Goal: Navigation & Orientation: Understand site structure

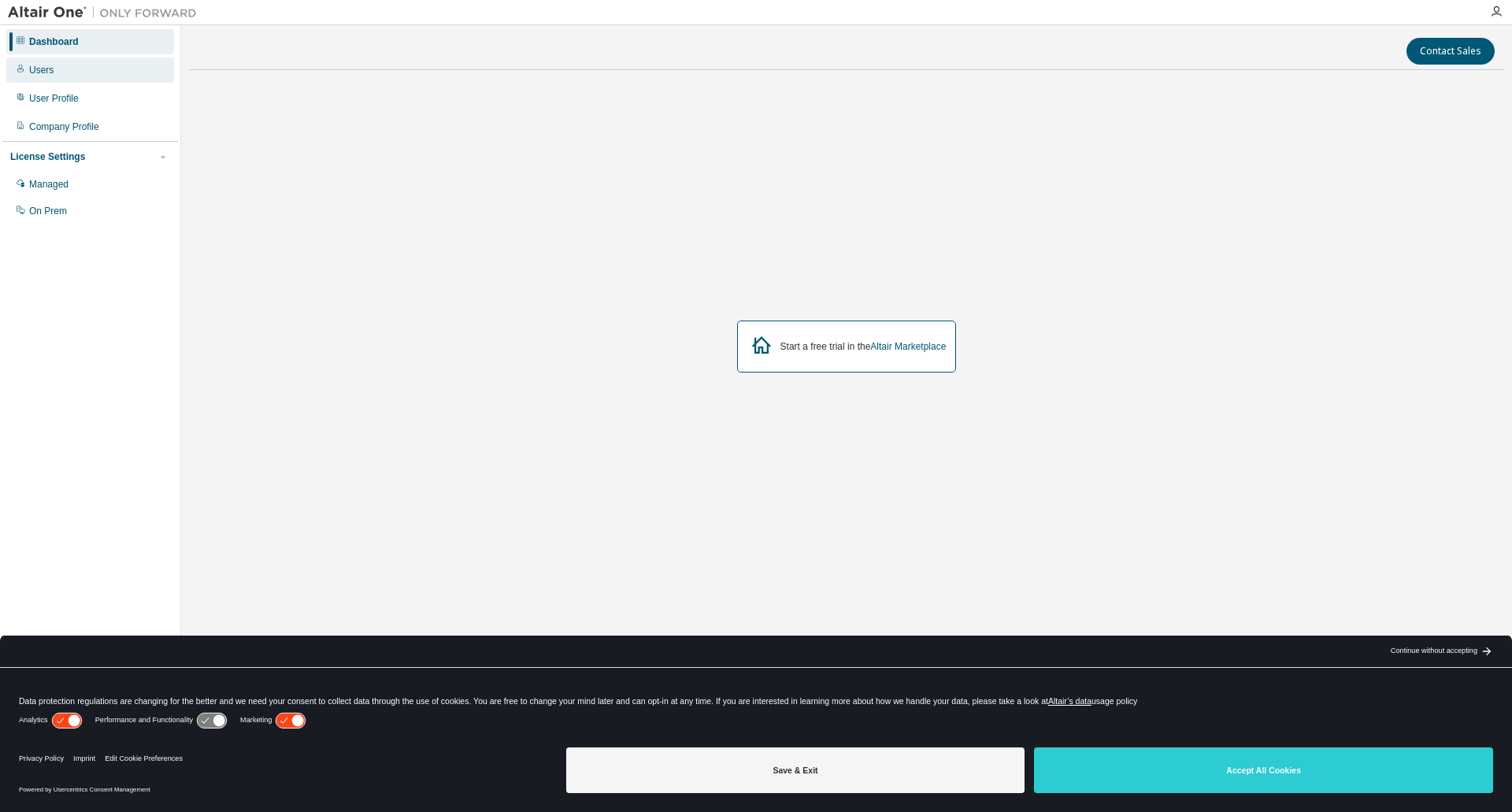
click at [40, 67] on div "Users" at bounding box center [41, 70] width 24 height 13
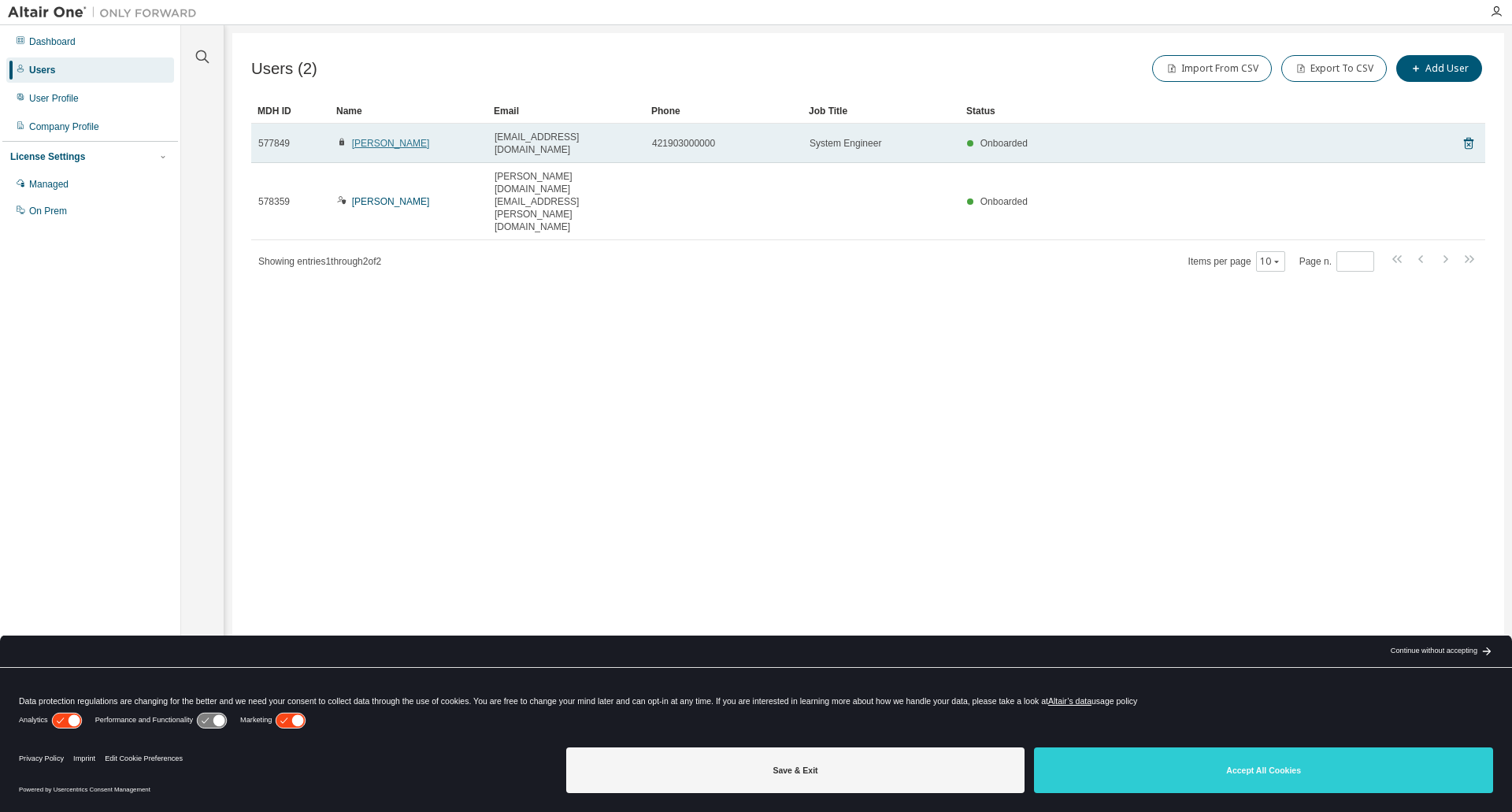
click at [386, 143] on link "[PERSON_NAME]" at bounding box center [391, 143] width 78 height 11
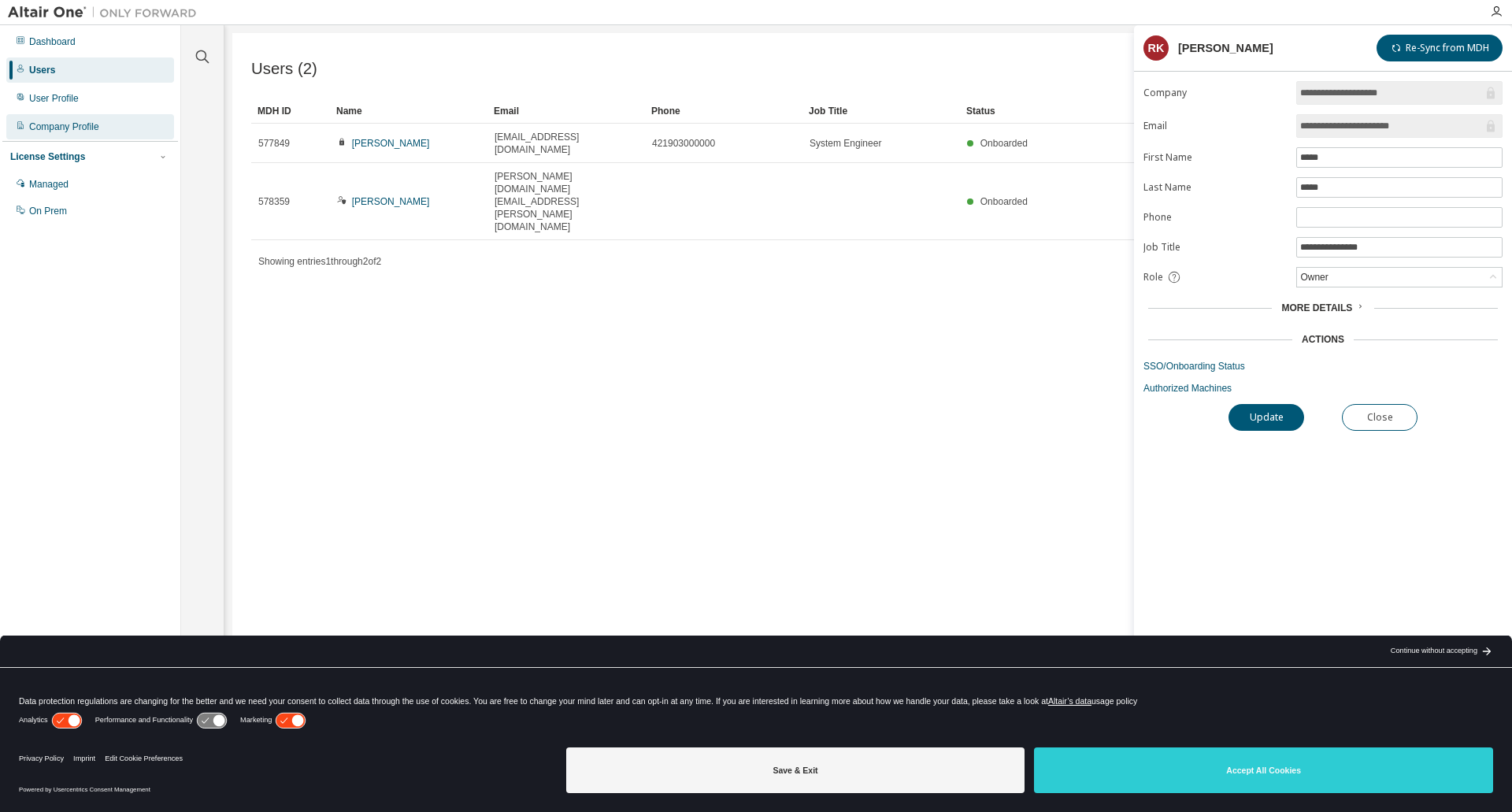
click at [63, 122] on div "Company Profile" at bounding box center [64, 127] width 70 height 13
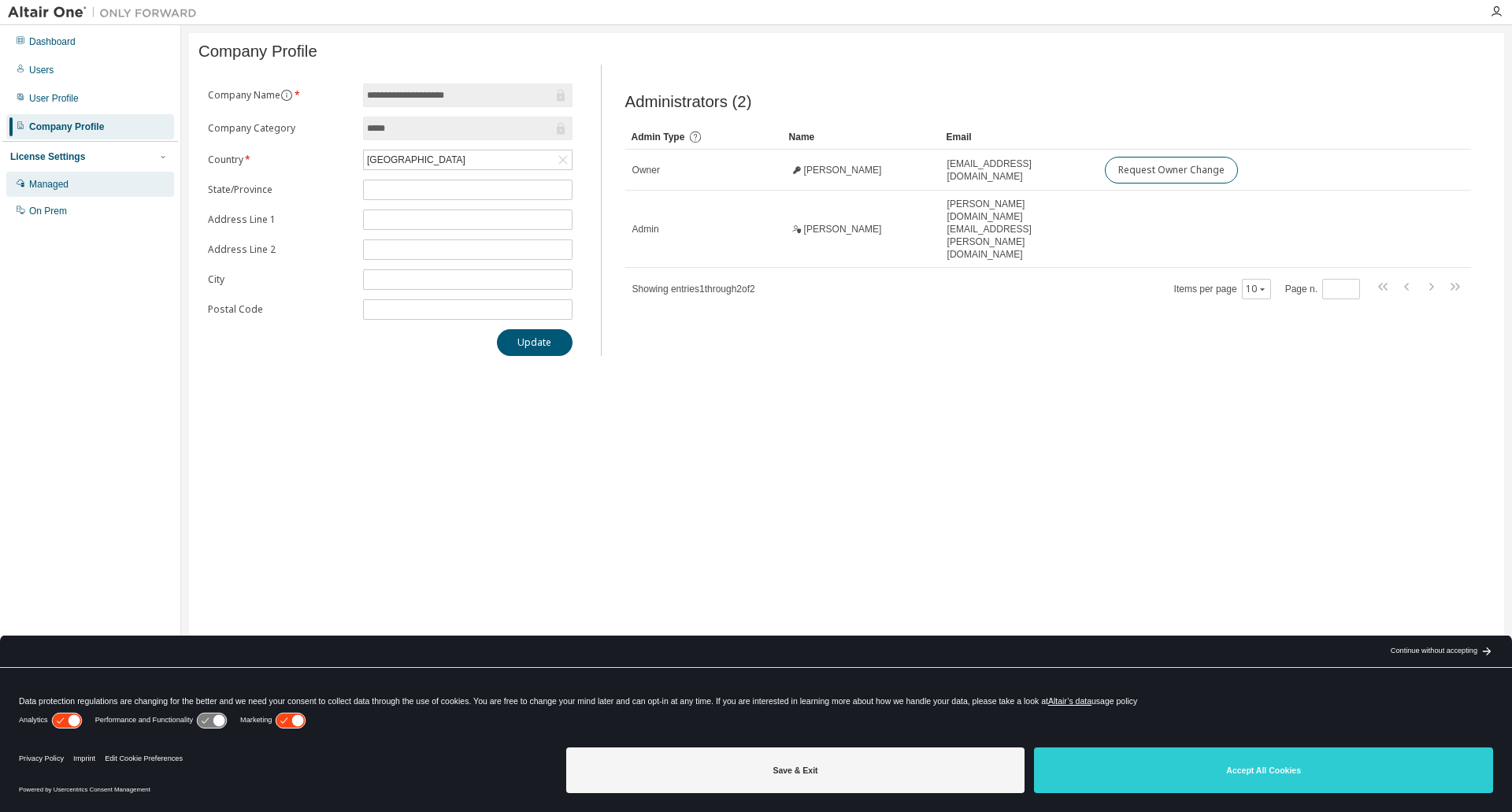
click at [63, 183] on div "Managed" at bounding box center [48, 184] width 39 height 13
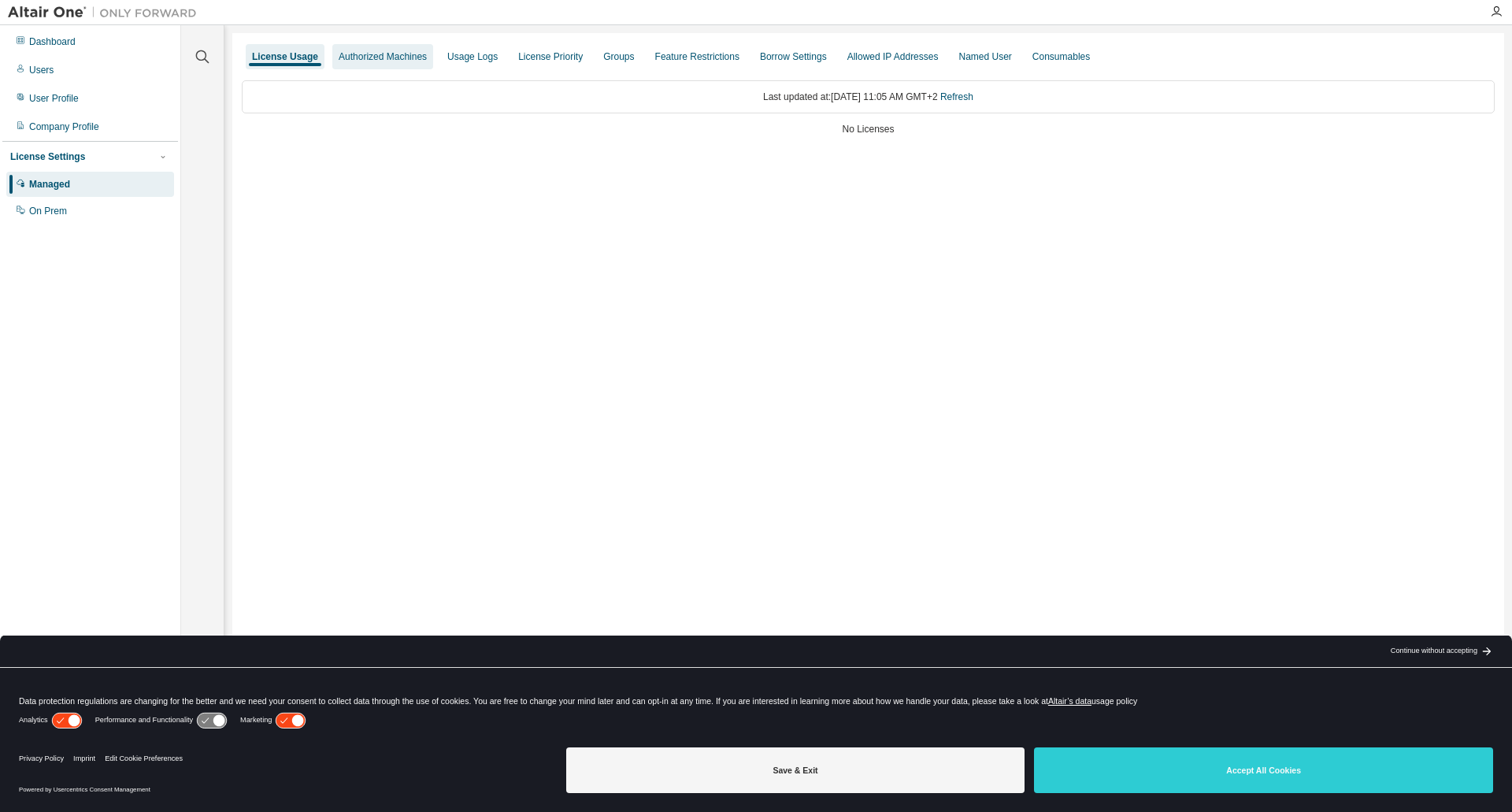
click at [351, 52] on div "Authorized Machines" at bounding box center [383, 56] width 88 height 13
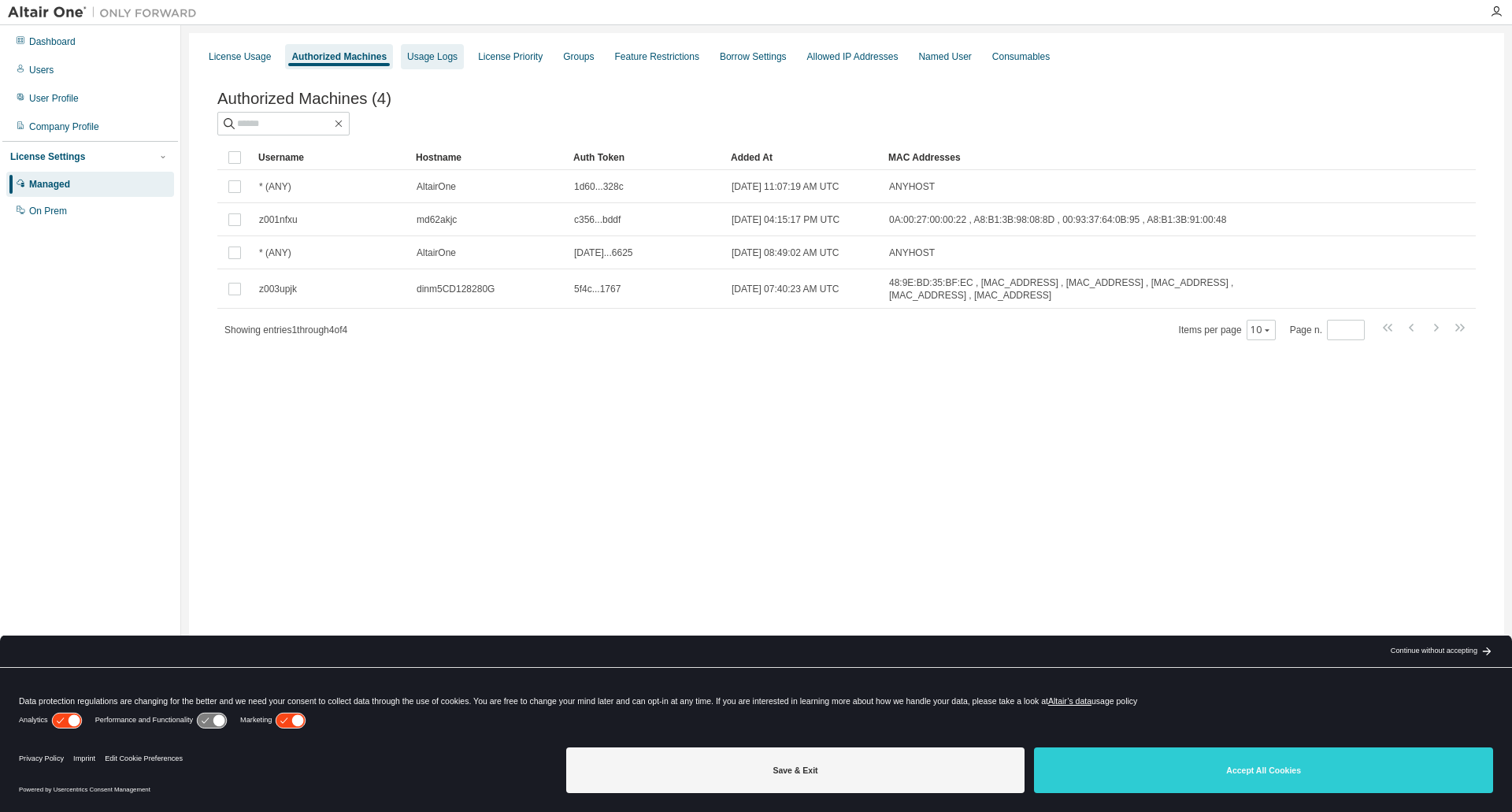
click at [423, 54] on div "Usage Logs" at bounding box center [433, 56] width 50 height 13
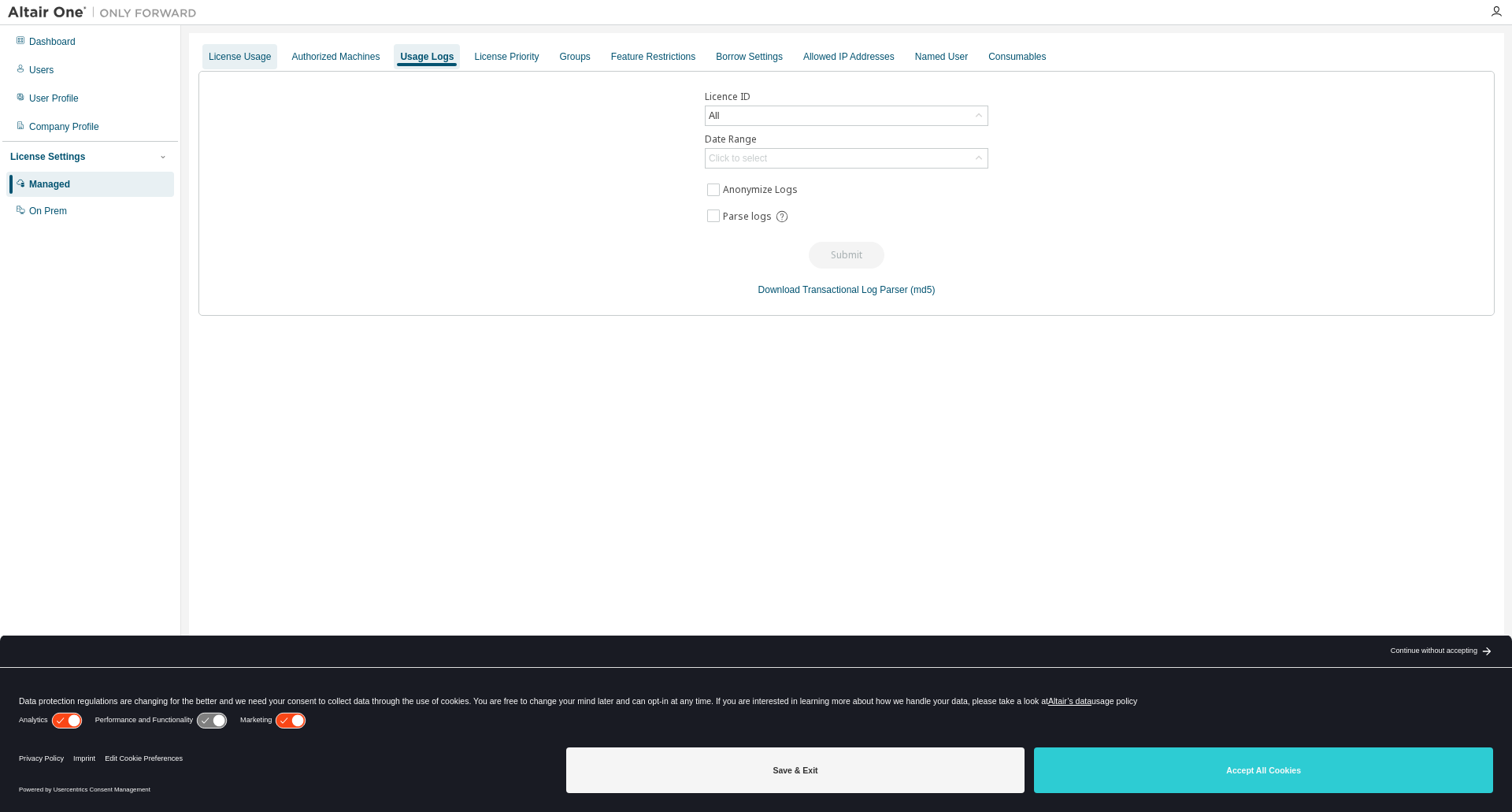
click at [244, 61] on div "License Usage" at bounding box center [239, 56] width 63 height 13
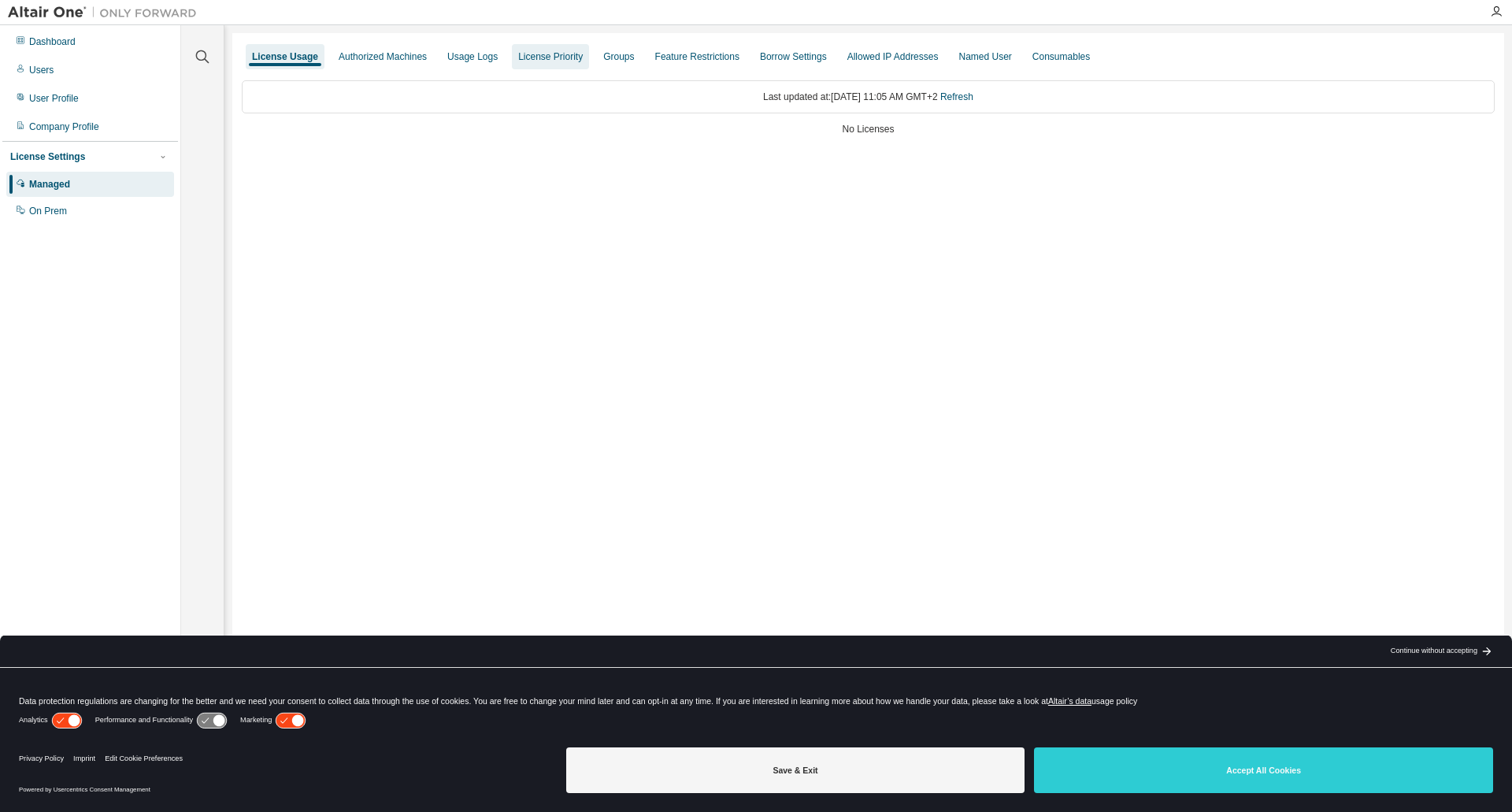
click at [543, 62] on div "License Priority" at bounding box center [550, 56] width 64 height 13
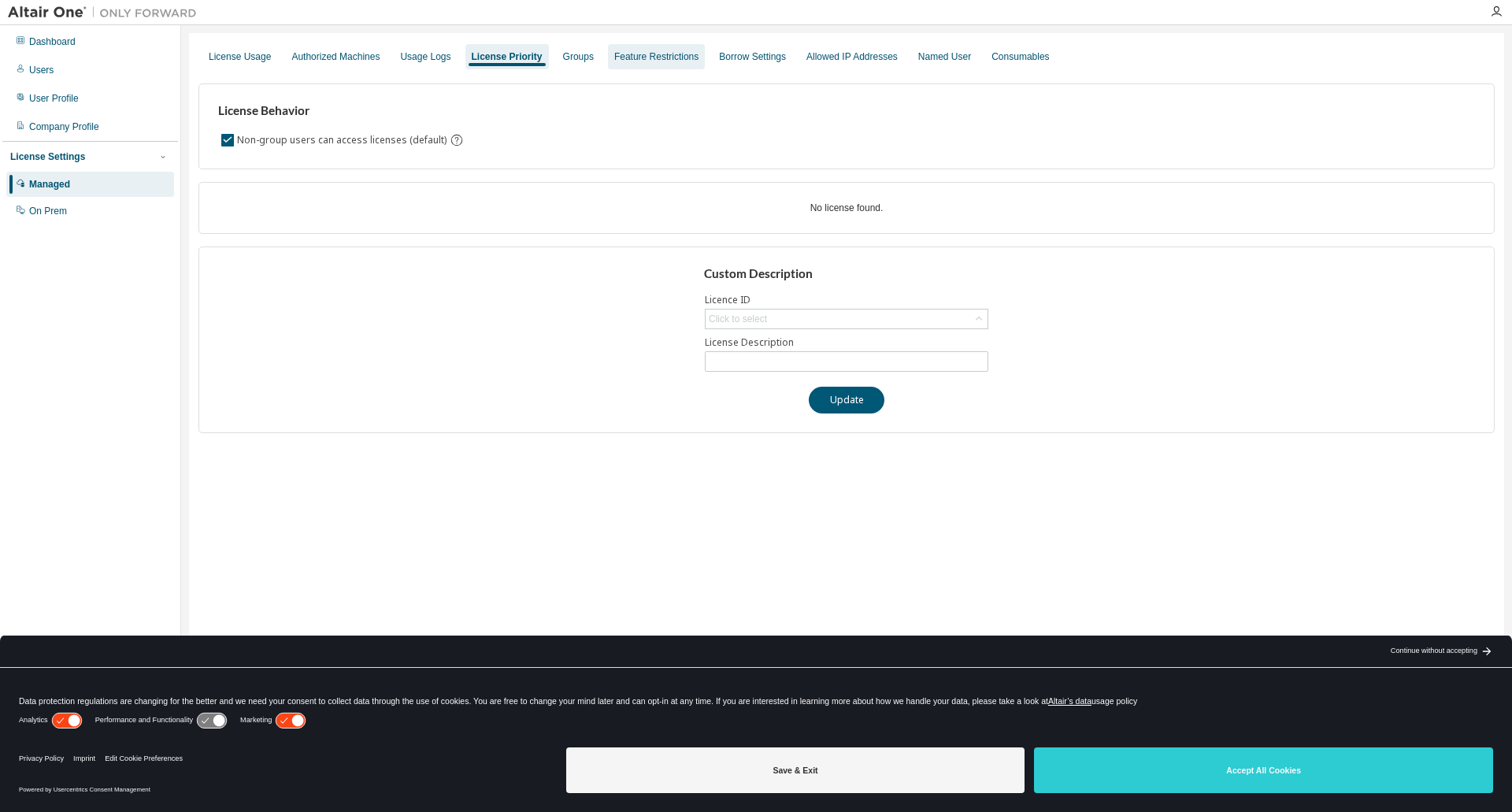
click at [651, 61] on div "Feature Restrictions" at bounding box center [656, 56] width 84 height 13
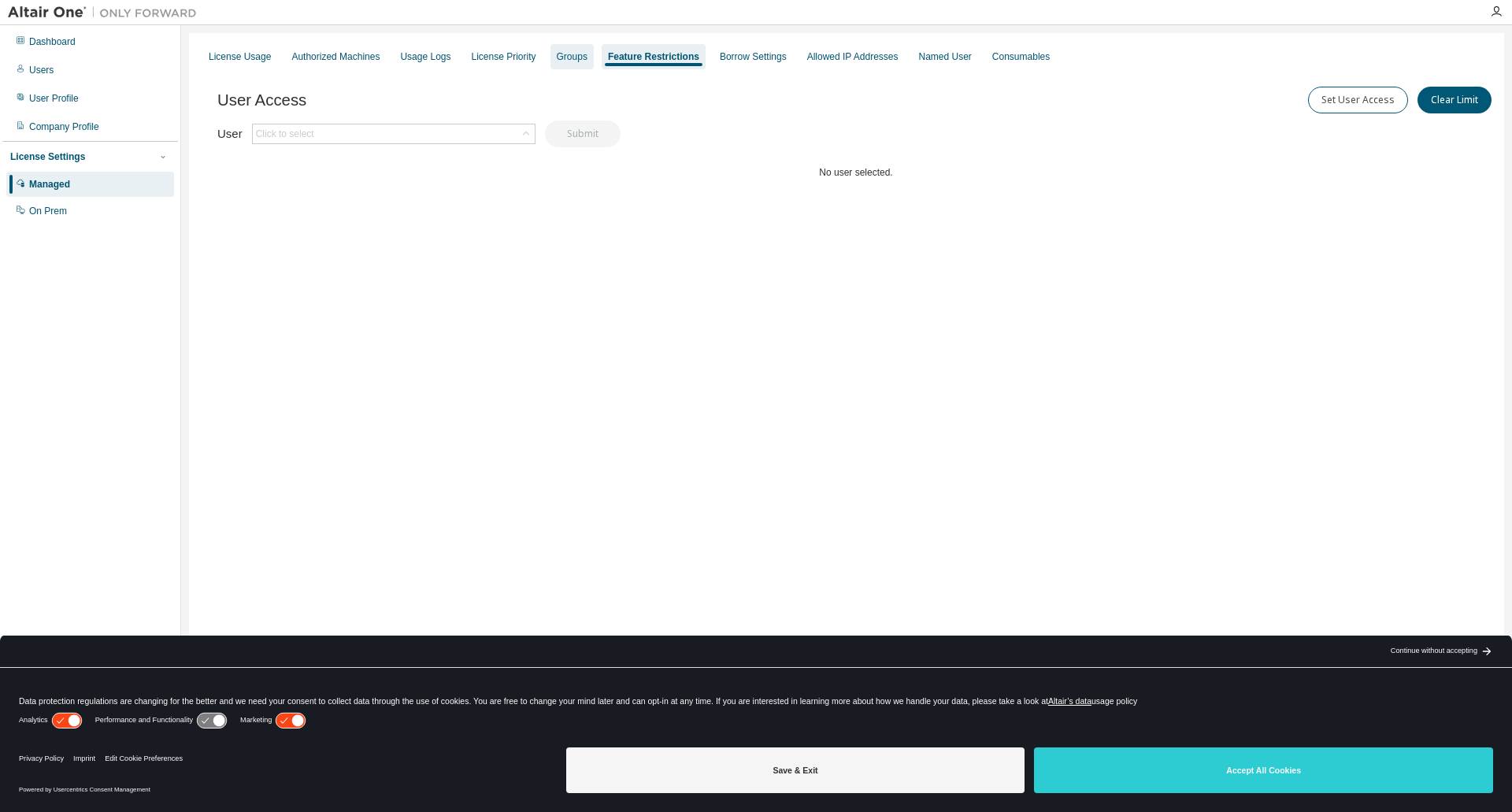
click at [563, 56] on div "Groups" at bounding box center [572, 56] width 31 height 13
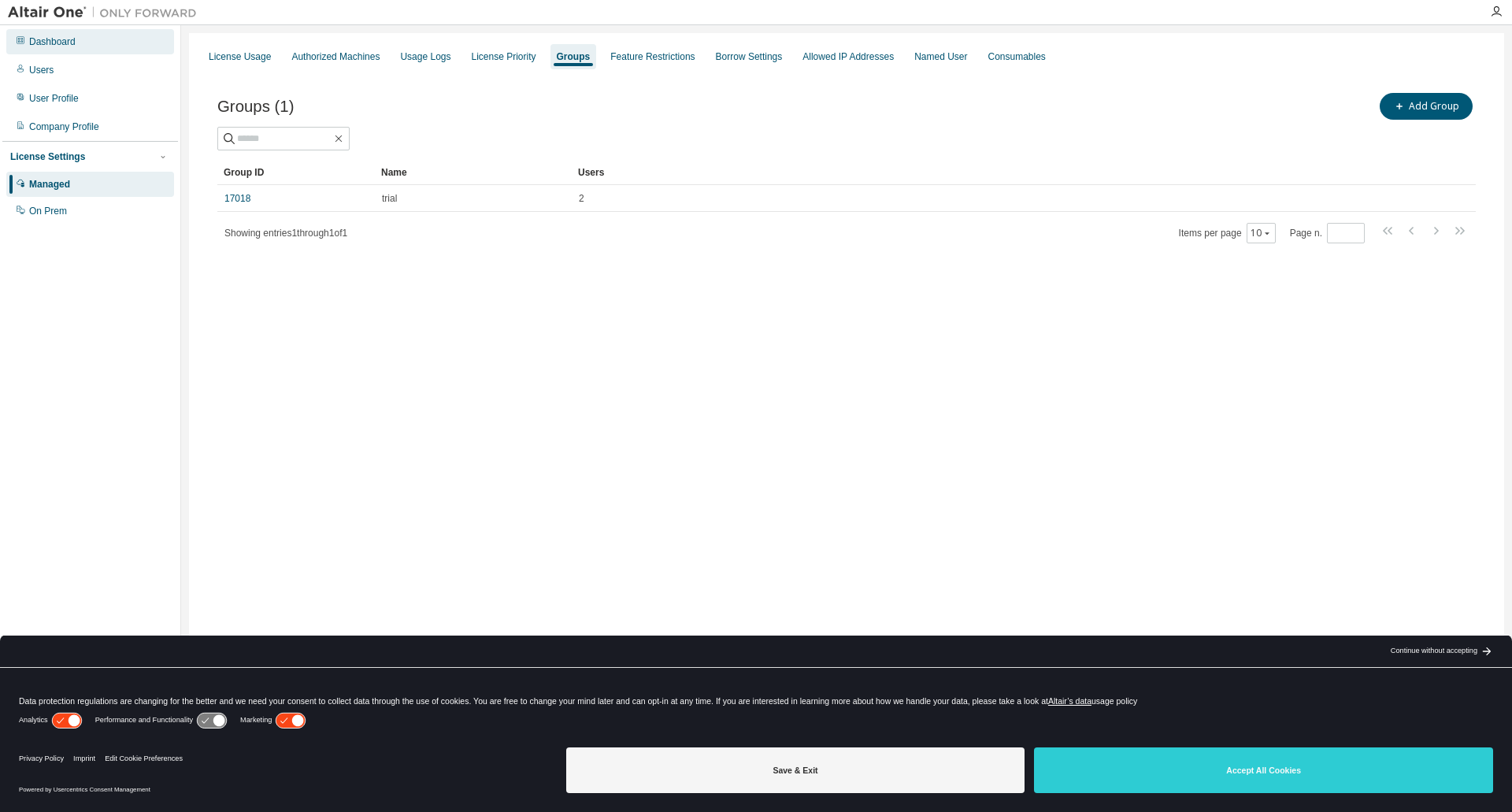
click at [60, 46] on div "Dashboard" at bounding box center [53, 42] width 47 height 13
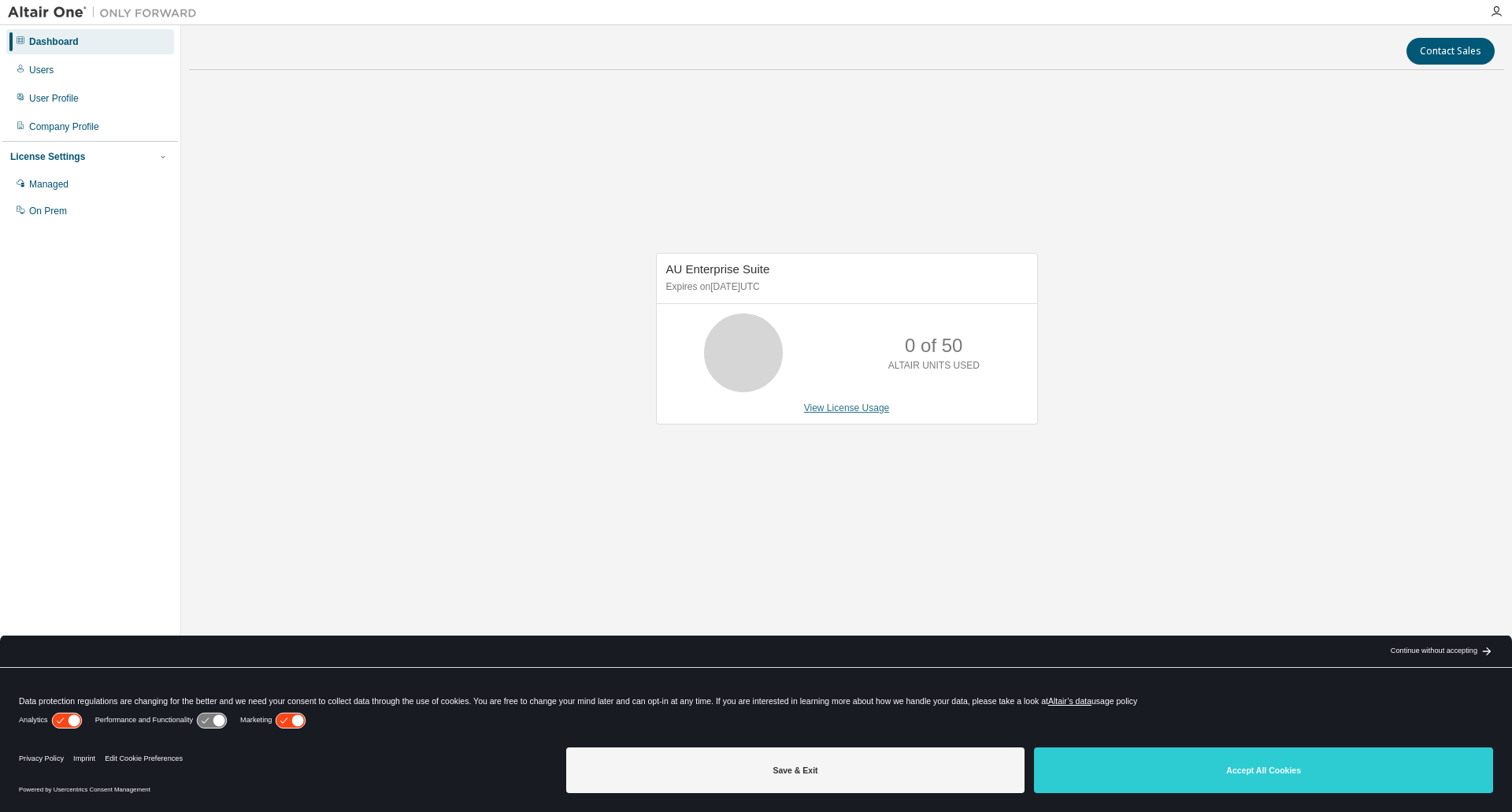
click at [854, 404] on link "View License Usage" at bounding box center [847, 408] width 86 height 11
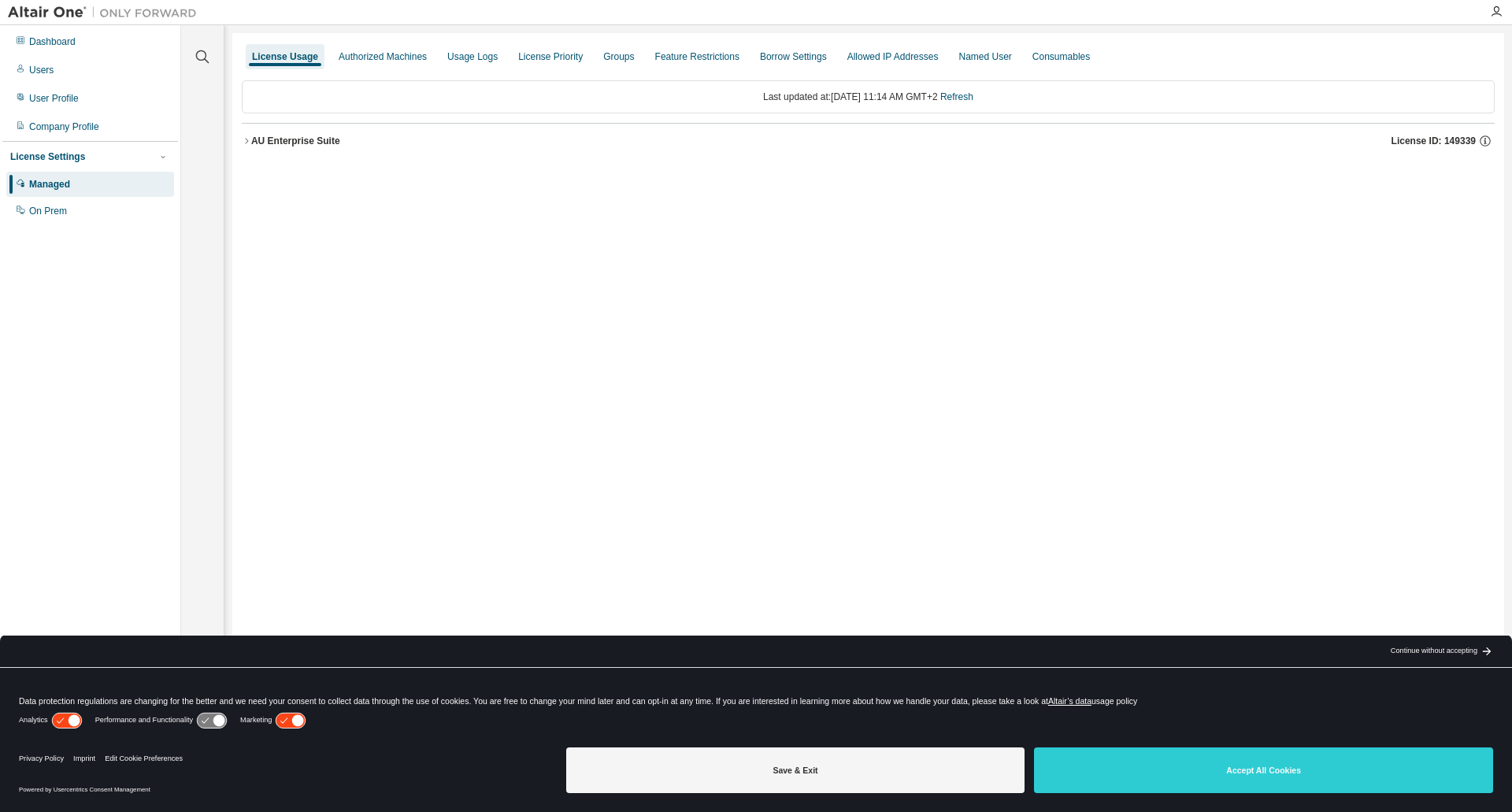
click at [244, 142] on icon "button" at bounding box center [246, 140] width 9 height 9
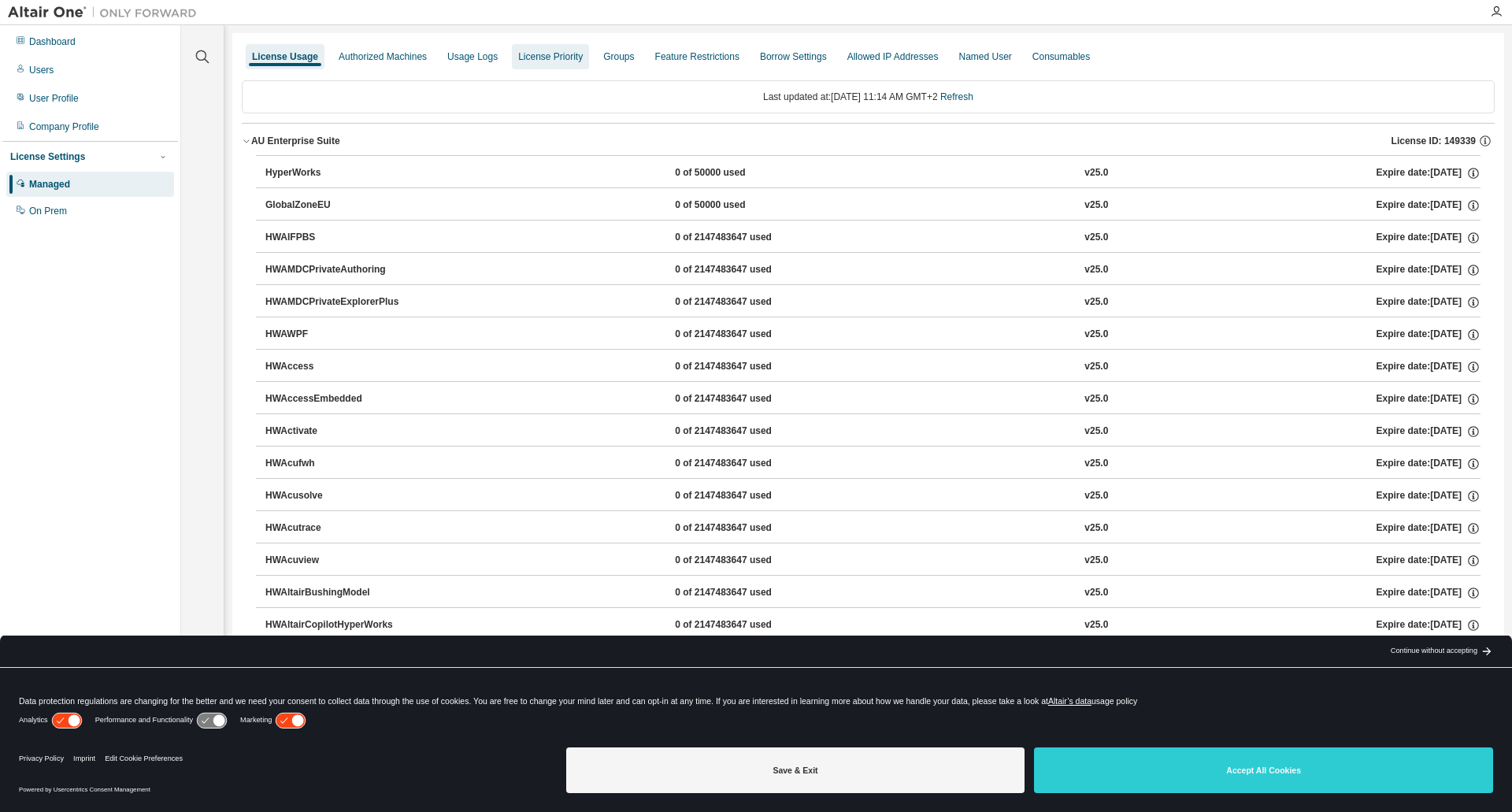
click at [543, 53] on div "License Priority" at bounding box center [550, 56] width 64 height 13
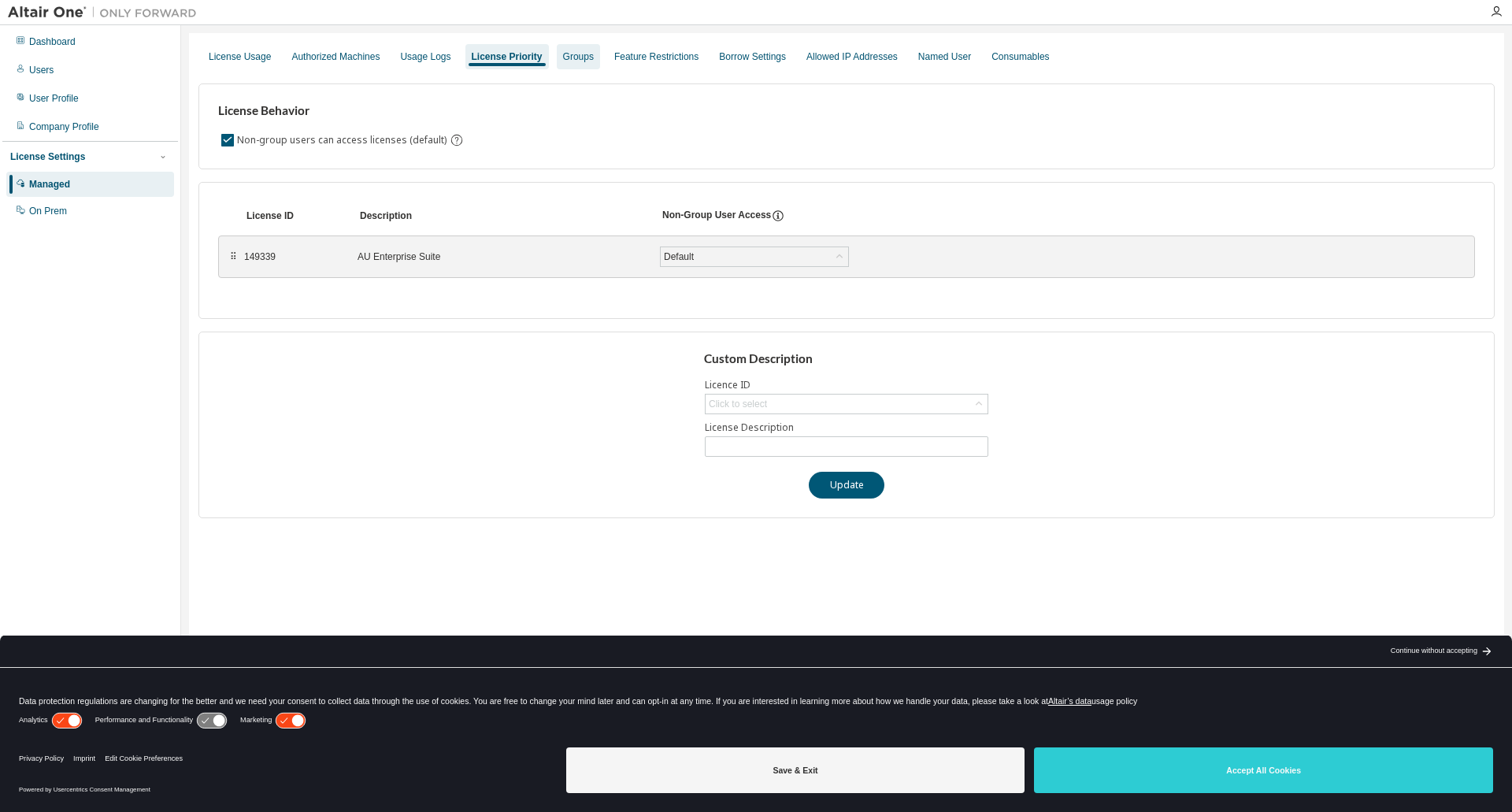
click at [584, 48] on div "Groups" at bounding box center [578, 57] width 43 height 25
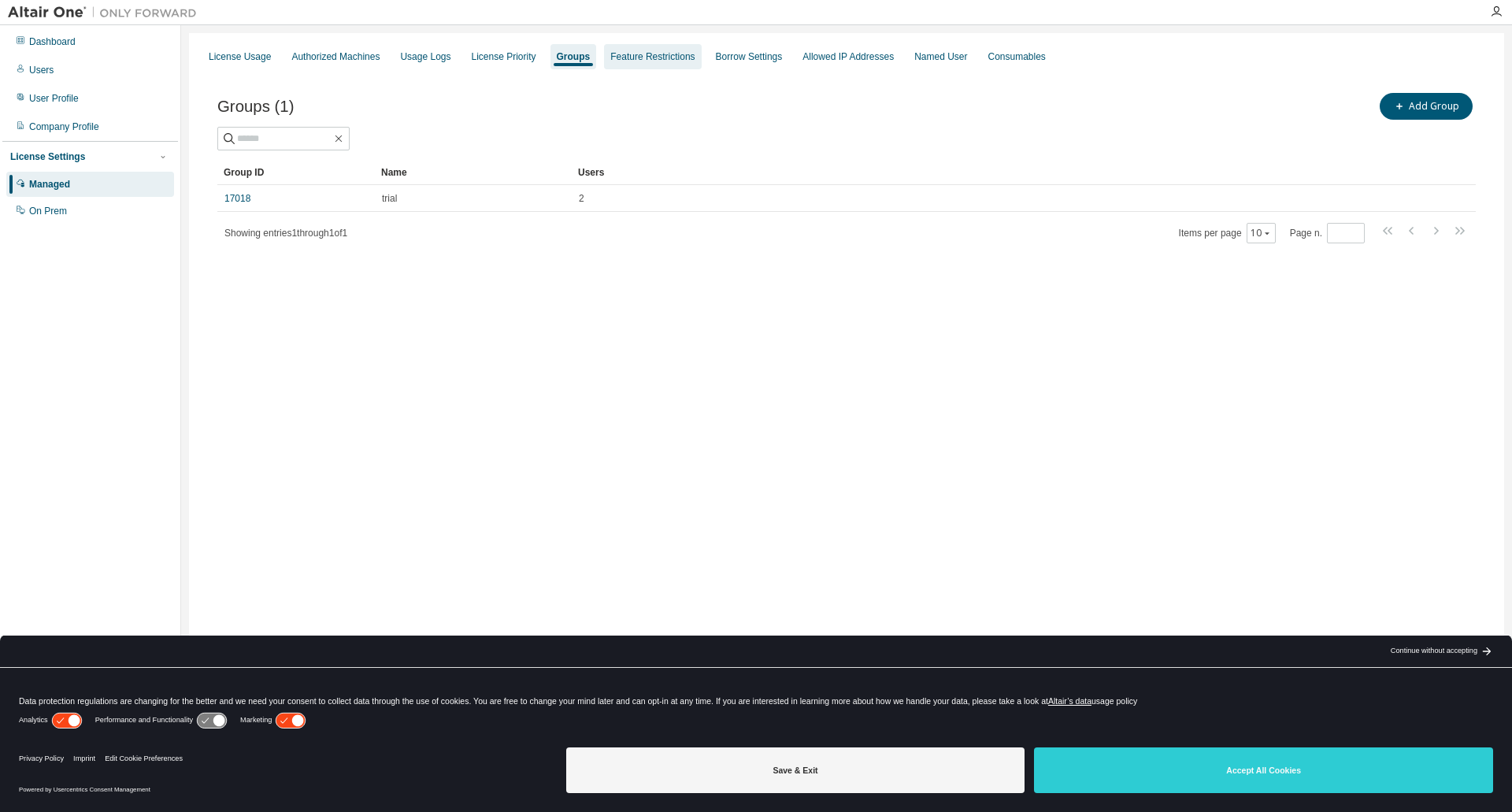
click at [630, 49] on div "Feature Restrictions" at bounding box center [653, 57] width 97 height 25
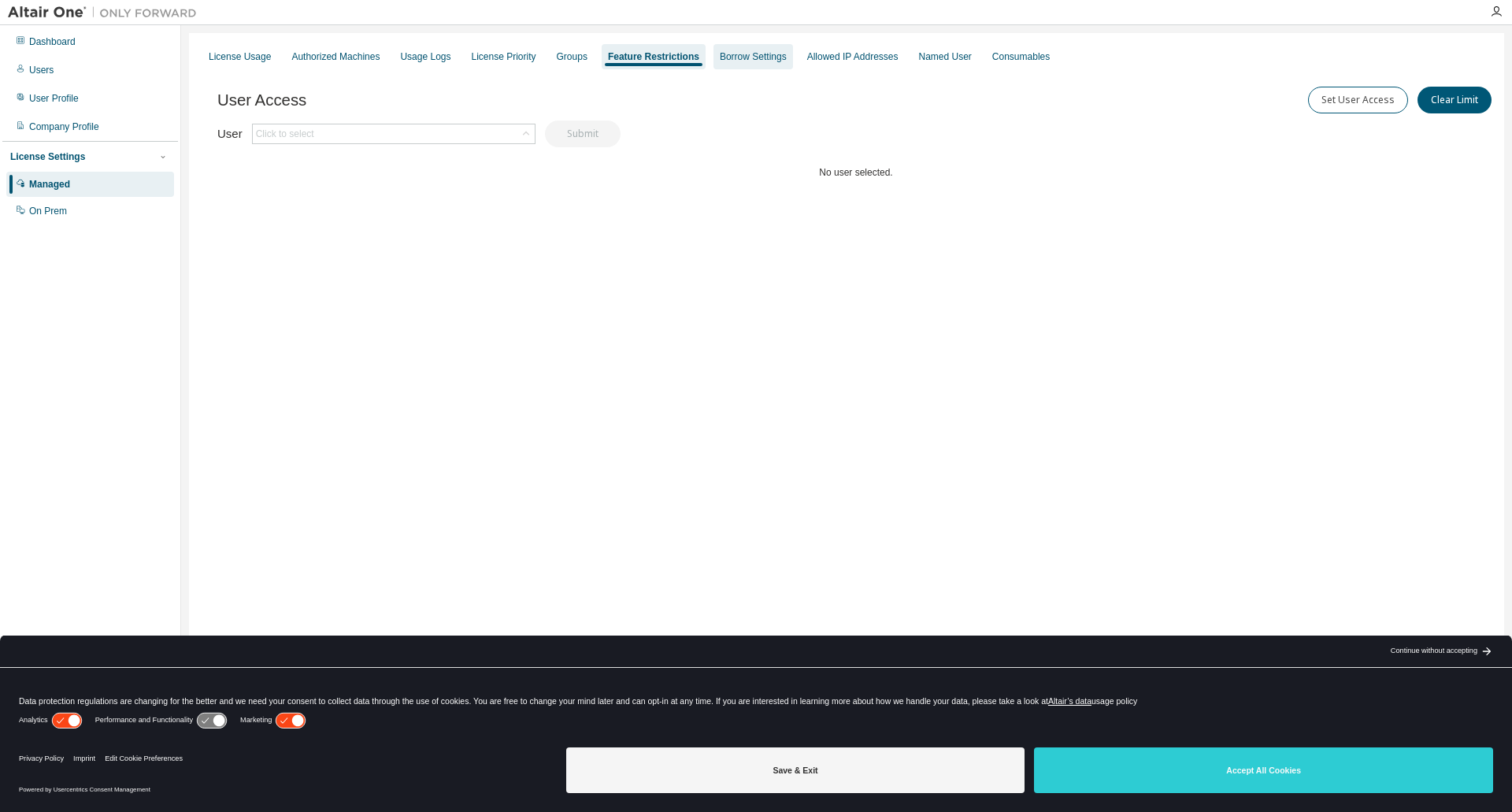
click at [743, 52] on div "Borrow Settings" at bounding box center [753, 56] width 67 height 13
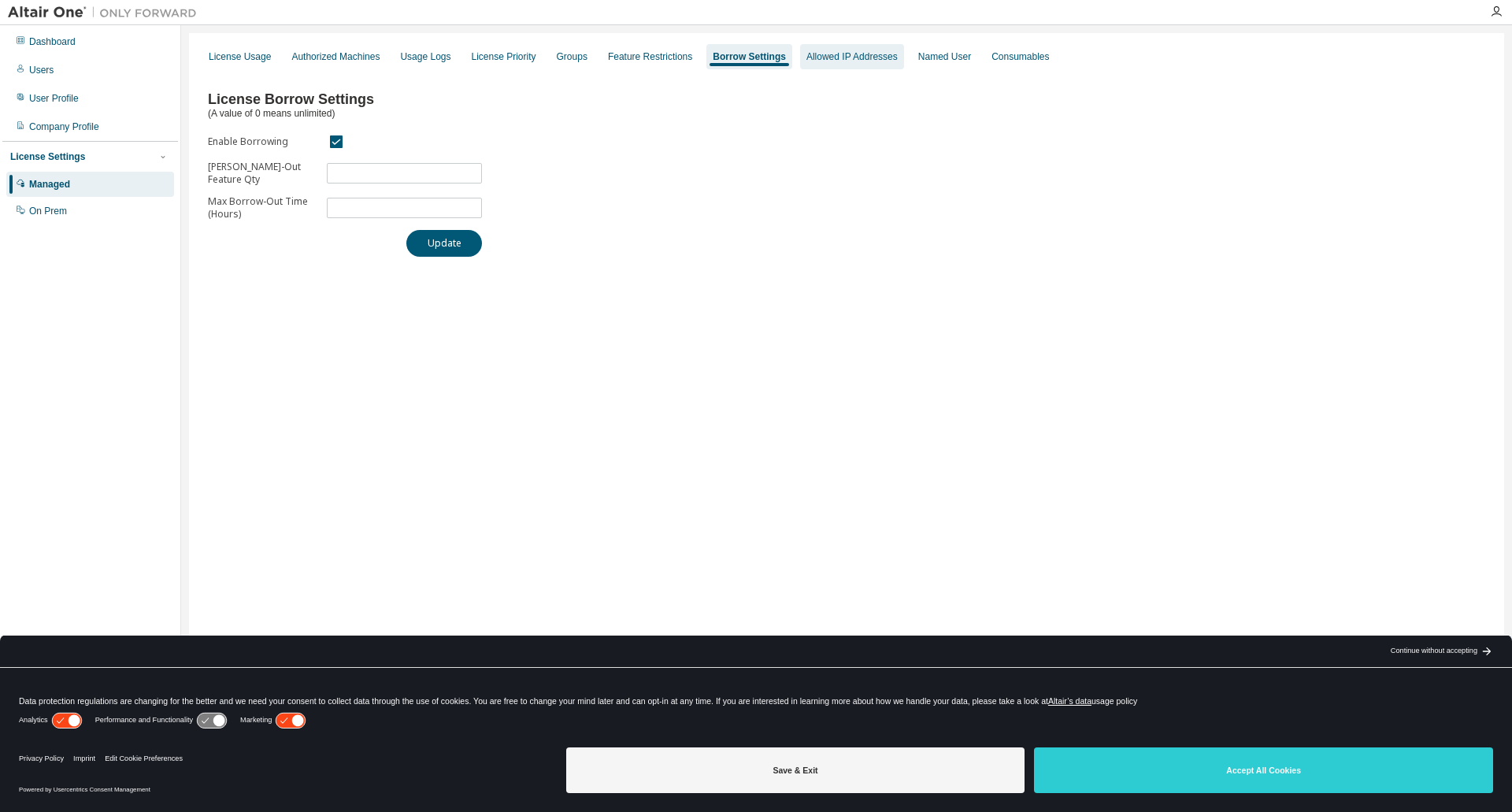
click at [807, 58] on div "Allowed IP Addresses" at bounding box center [853, 56] width 92 height 13
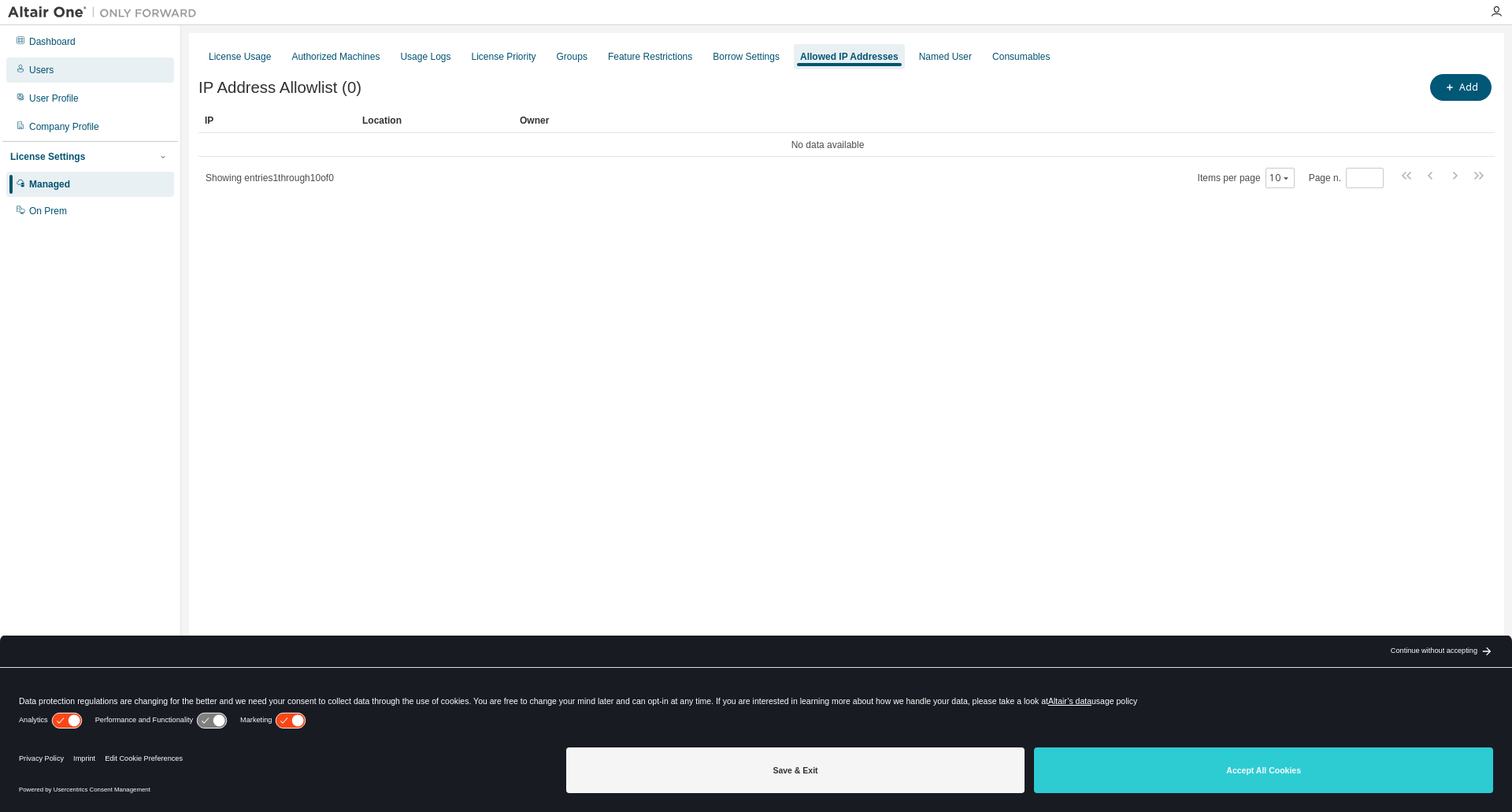
click at [62, 68] on div "Users" at bounding box center [90, 70] width 168 height 25
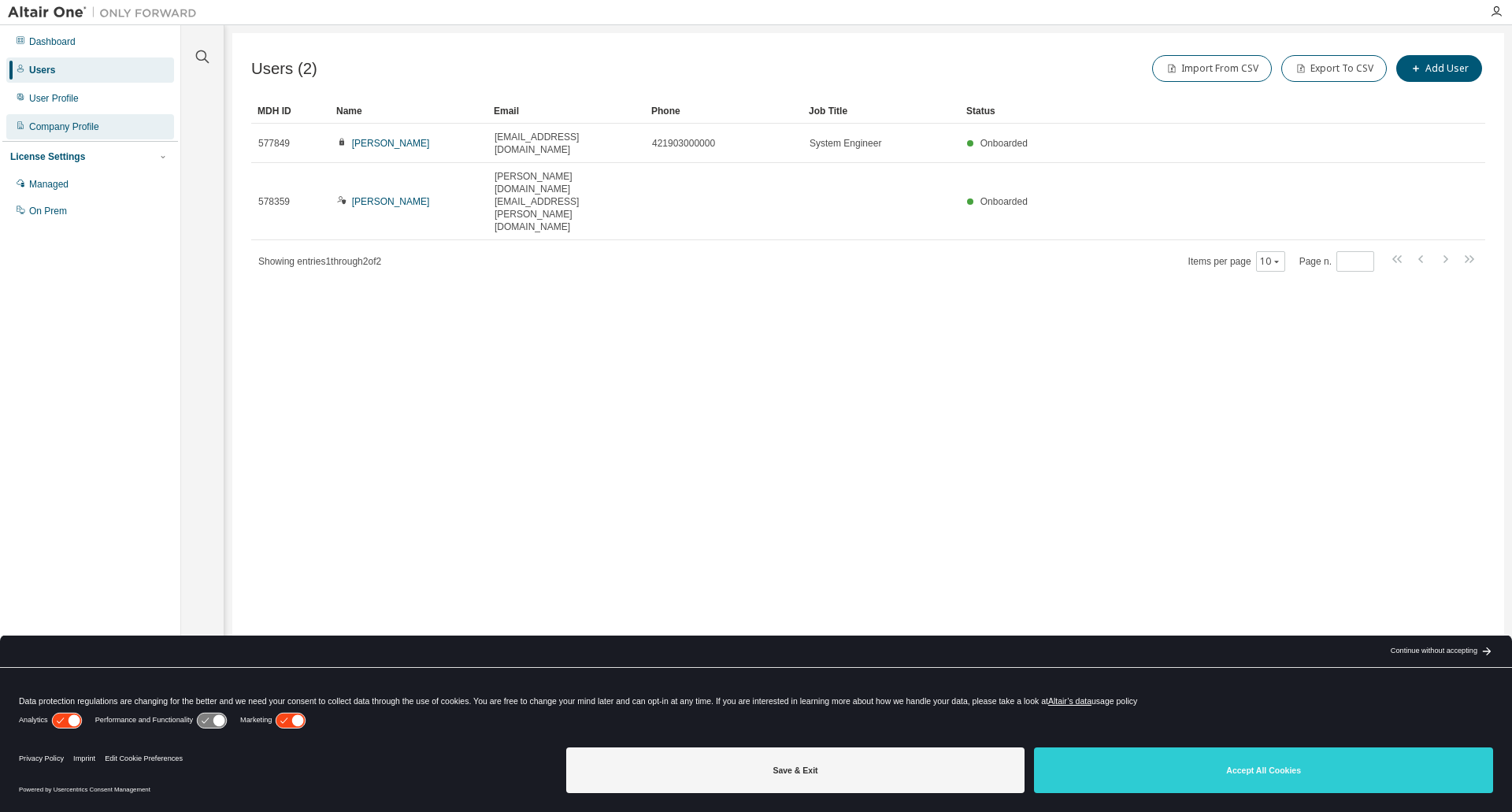
click at [67, 131] on div "Company Profile" at bounding box center [64, 127] width 70 height 13
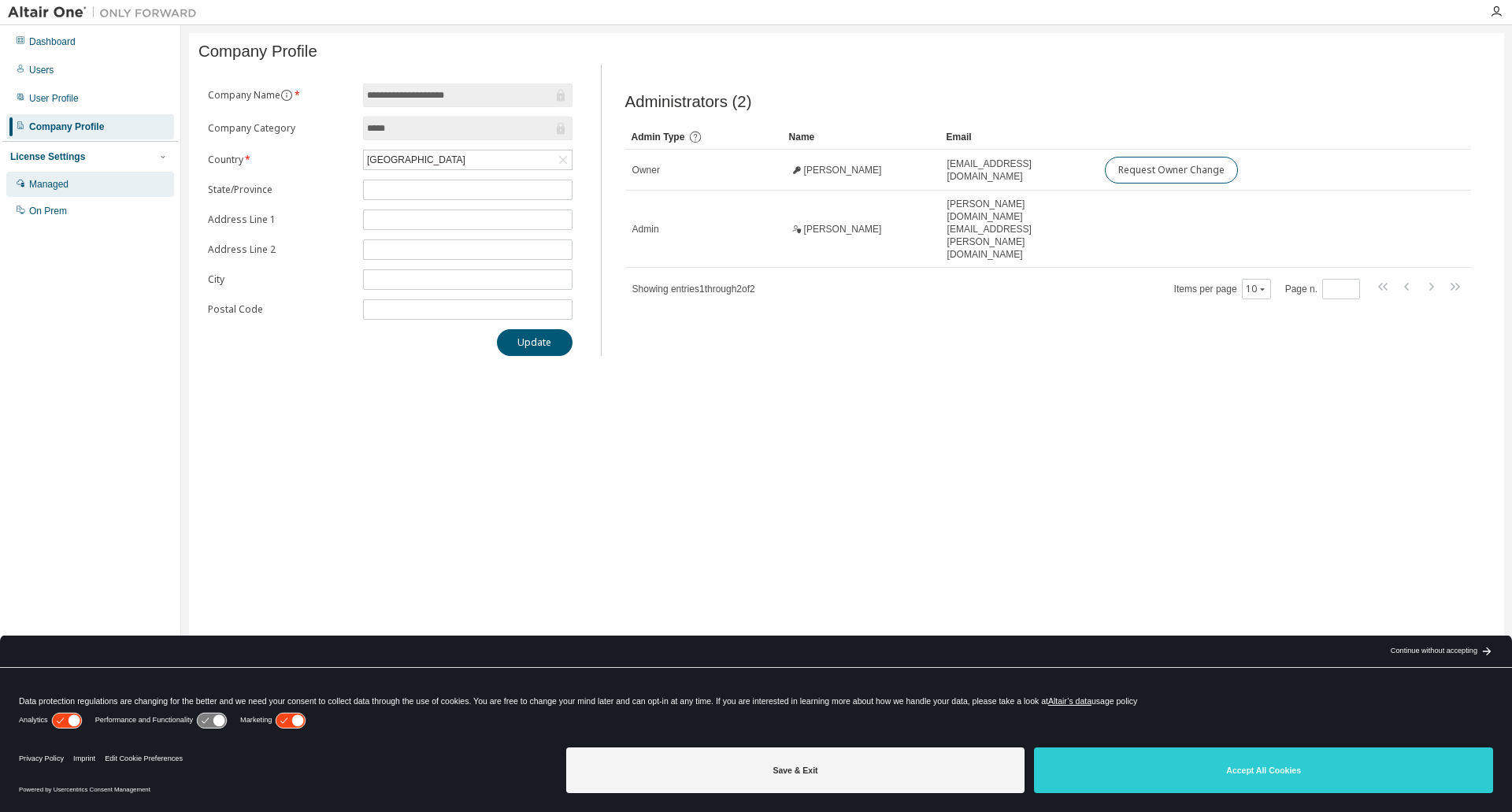
click at [50, 184] on div "Managed" at bounding box center [48, 184] width 39 height 13
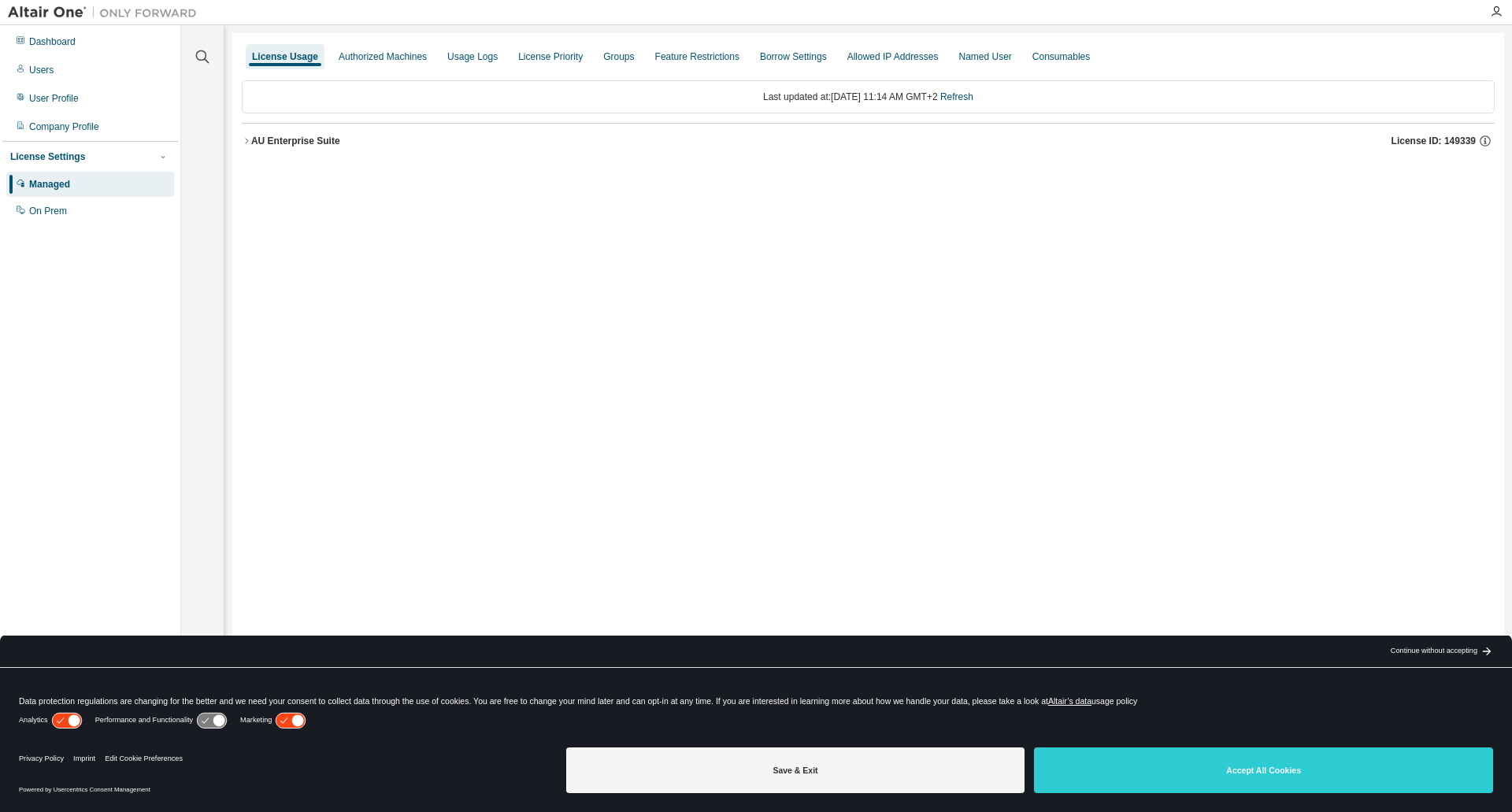
click at [248, 141] on icon "button" at bounding box center [246, 140] width 9 height 9
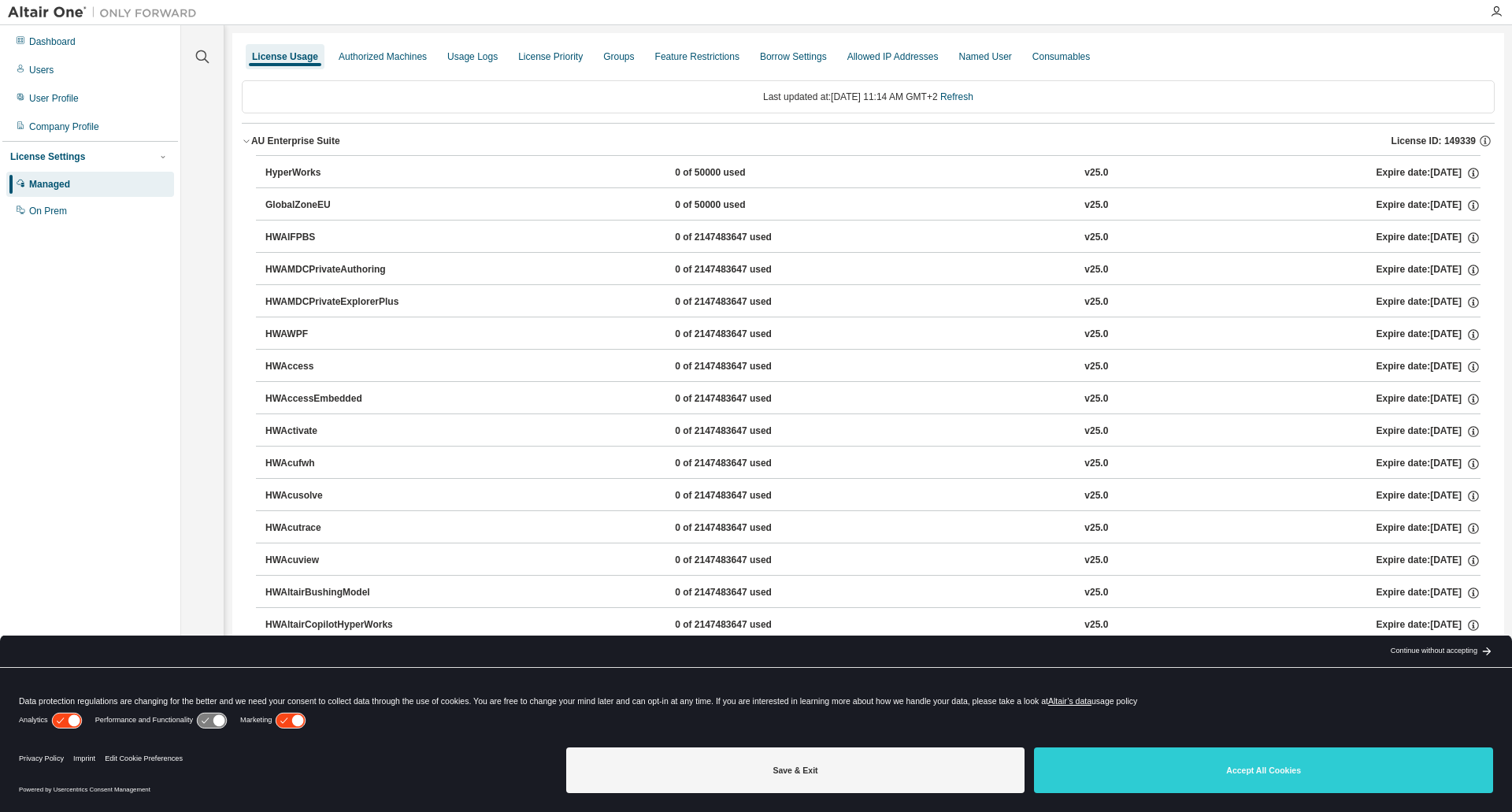
click at [248, 141] on icon "button" at bounding box center [246, 140] width 9 height 9
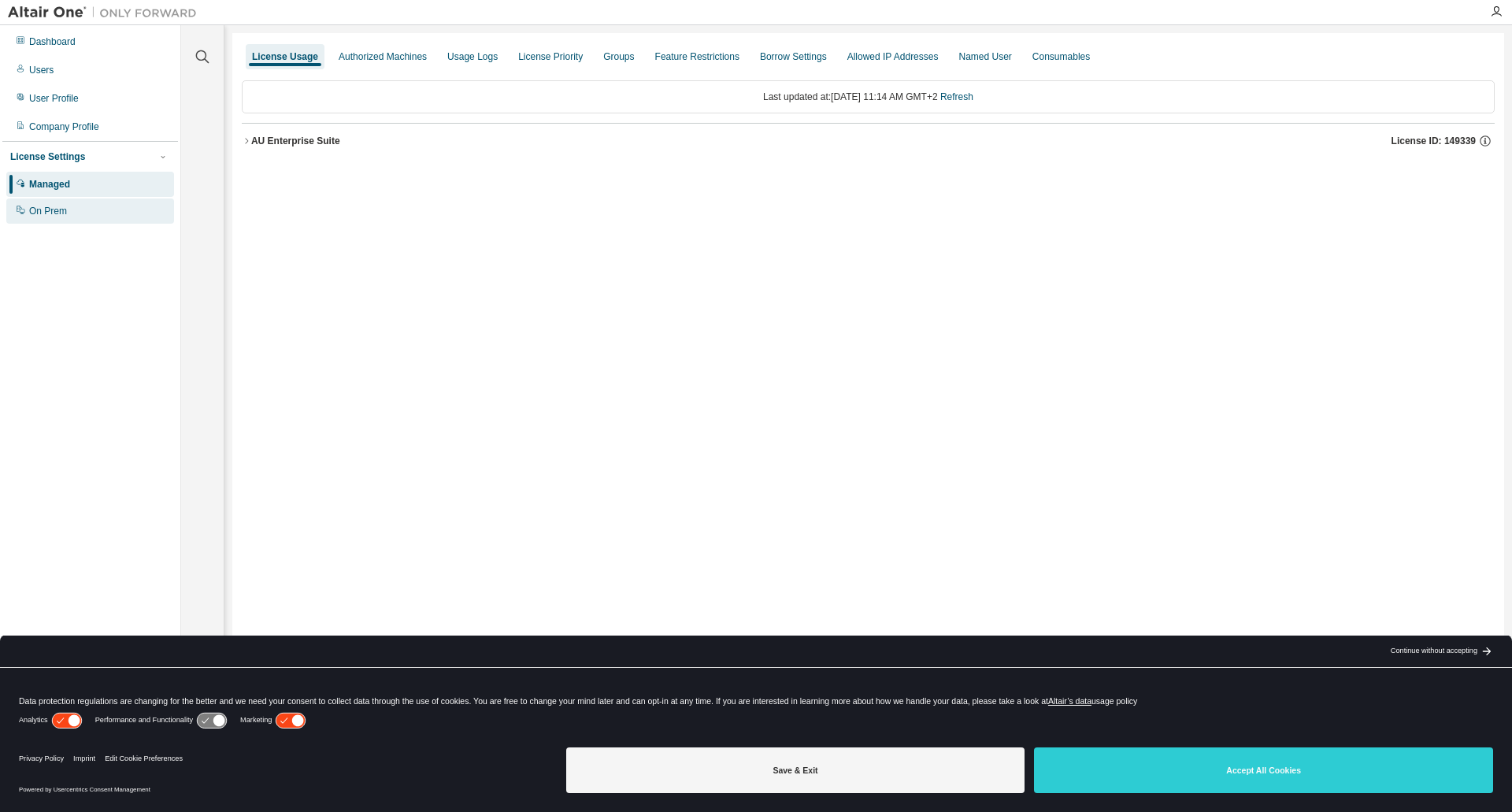
click at [36, 213] on div "On Prem" at bounding box center [48, 211] width 38 height 13
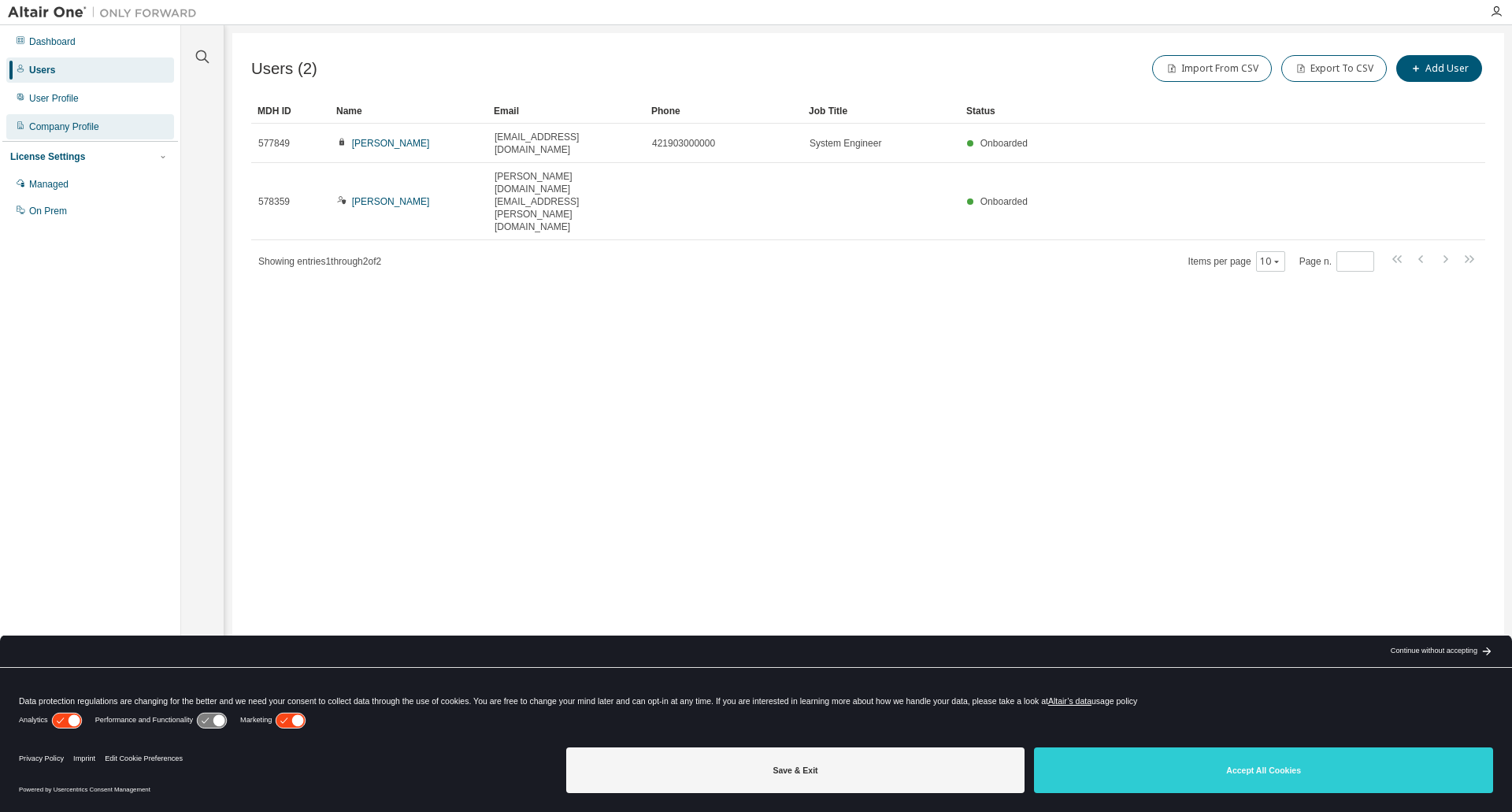
click at [79, 132] on div "Company Profile" at bounding box center [64, 127] width 70 height 13
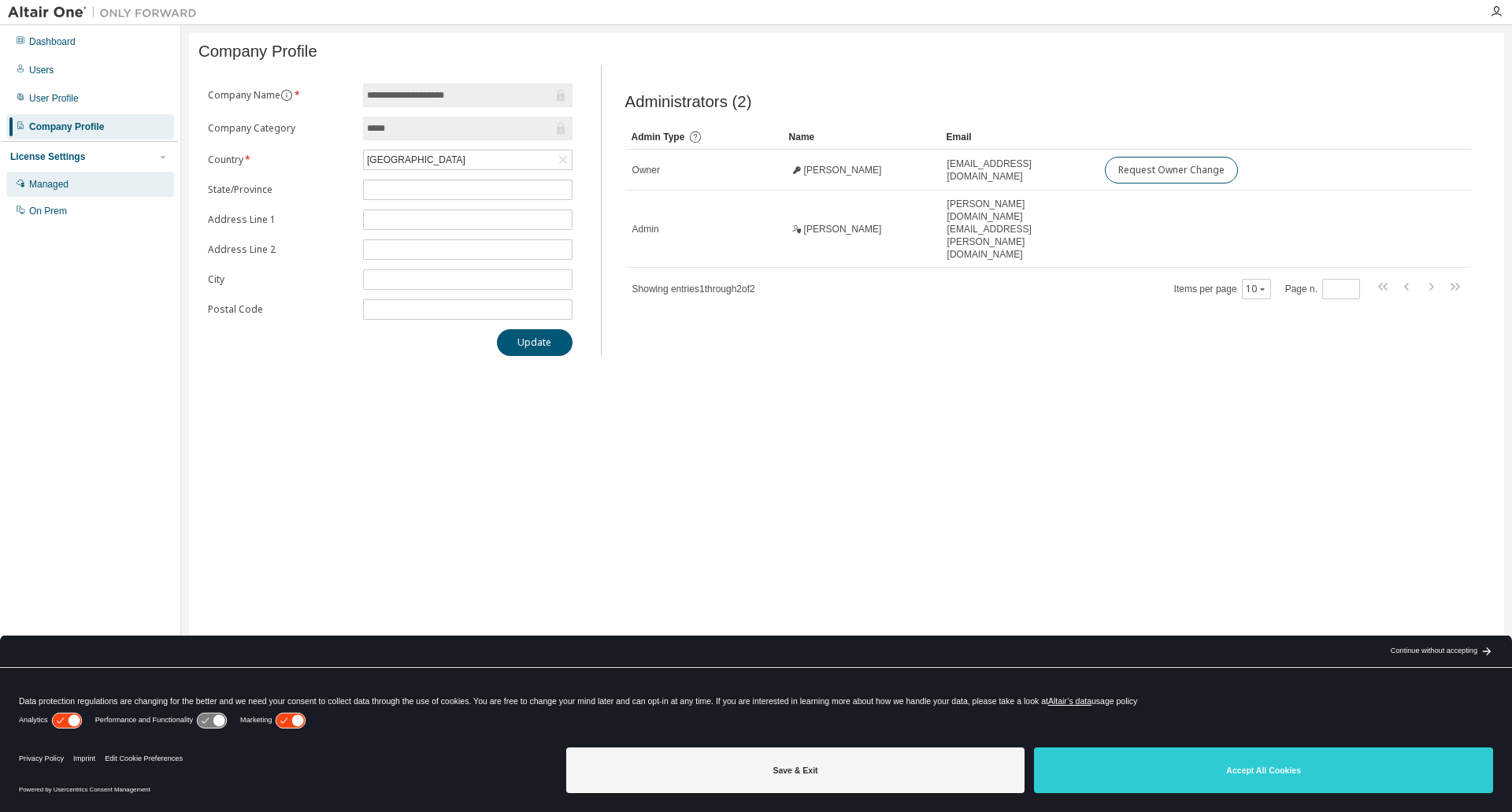
click at [65, 188] on div "Managed" at bounding box center [48, 184] width 39 height 13
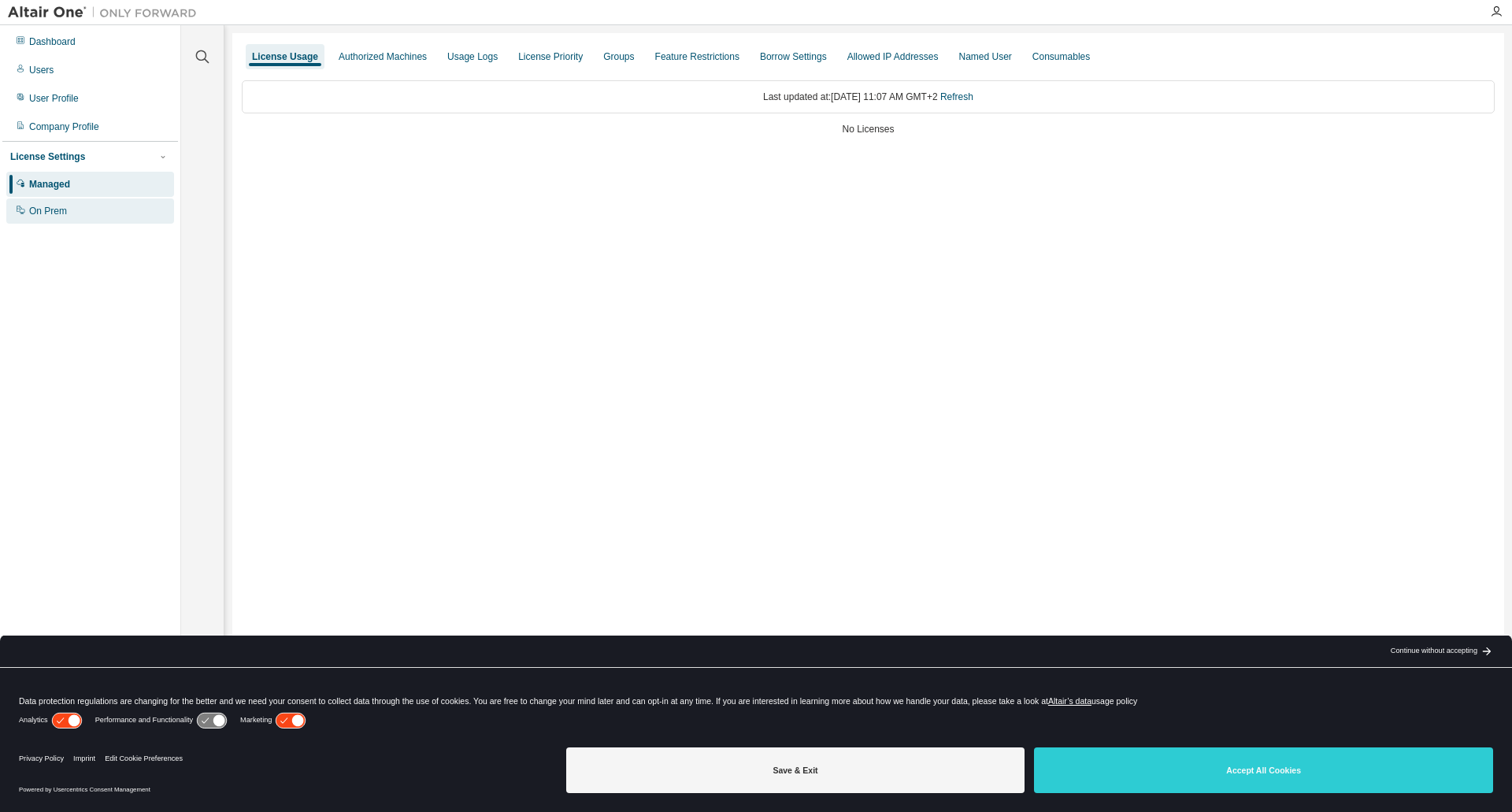
click at [48, 213] on div "On Prem" at bounding box center [48, 211] width 38 height 13
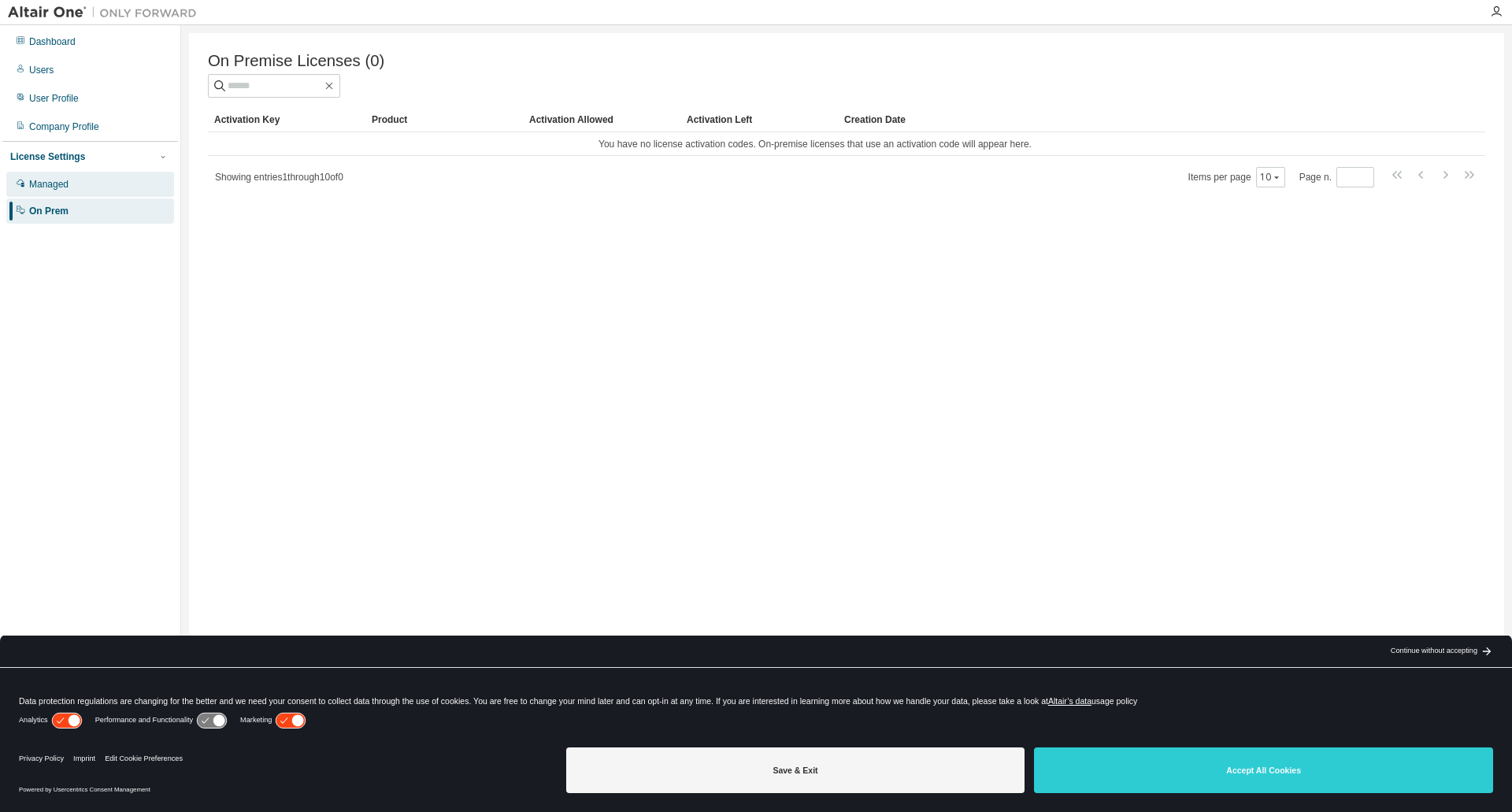
click at [55, 188] on div "Managed" at bounding box center [48, 184] width 39 height 13
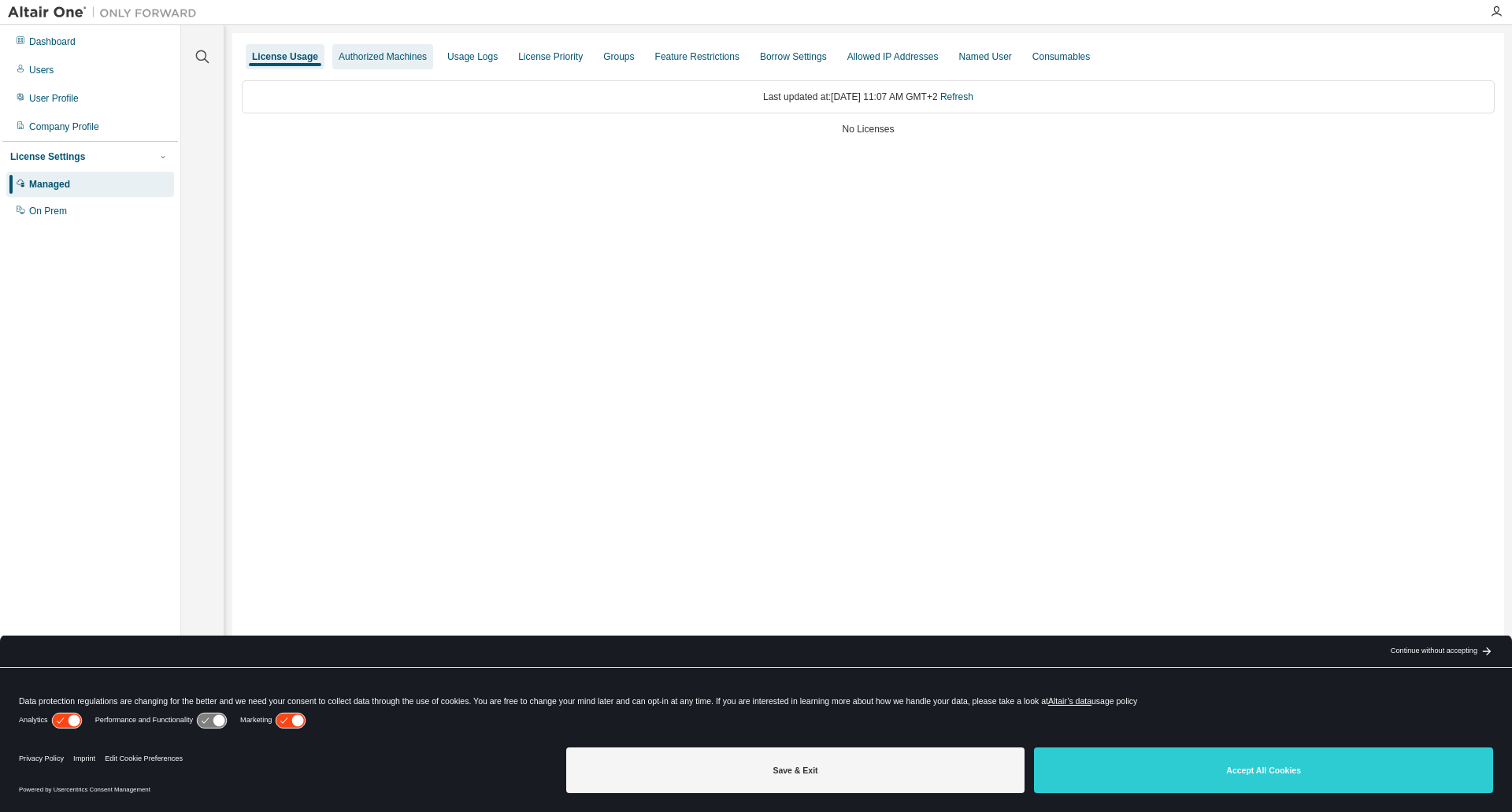
click at [389, 54] on div "Authorized Machines" at bounding box center [383, 56] width 88 height 13
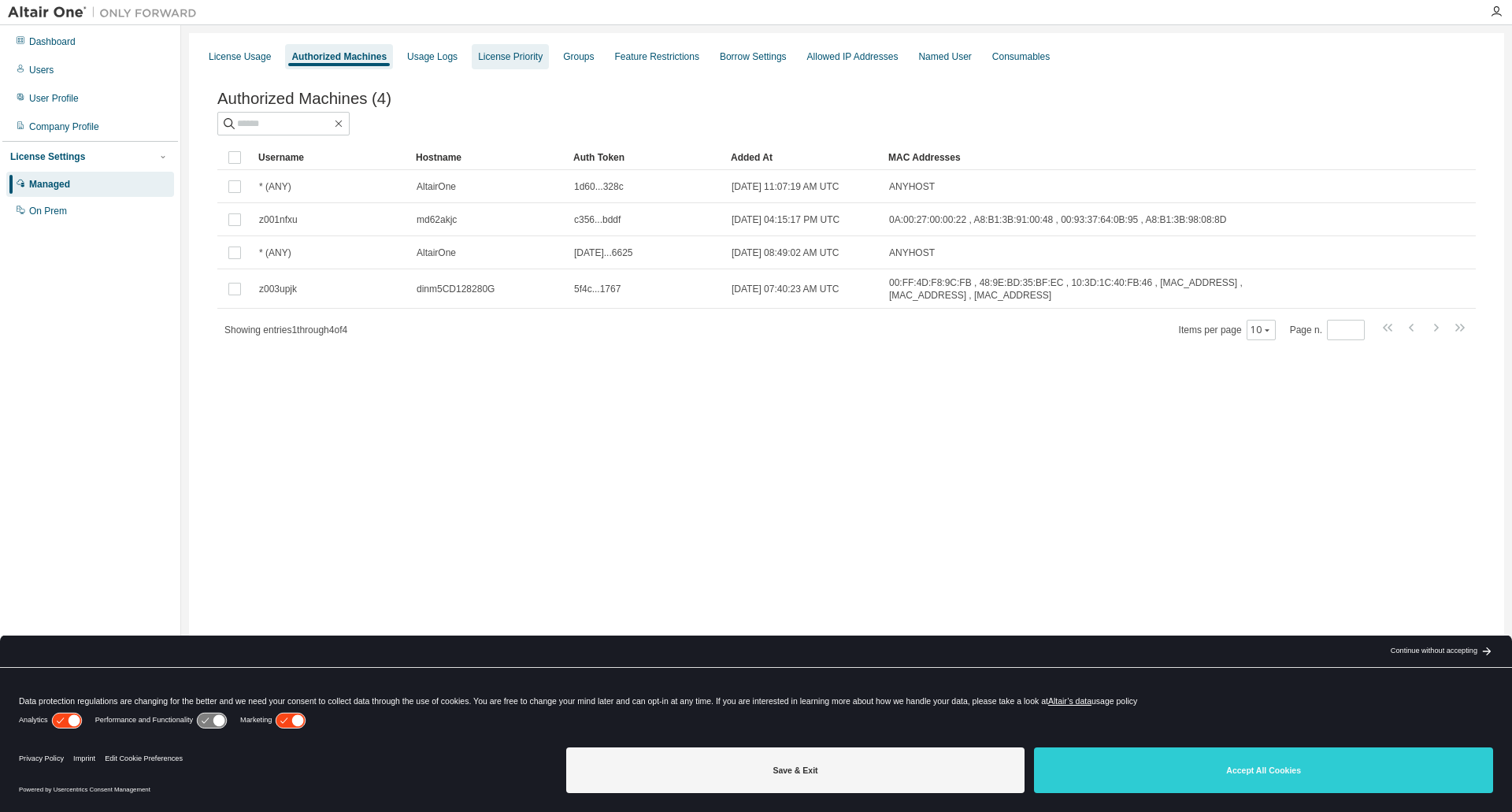
click at [513, 62] on div "License Priority" at bounding box center [510, 56] width 64 height 13
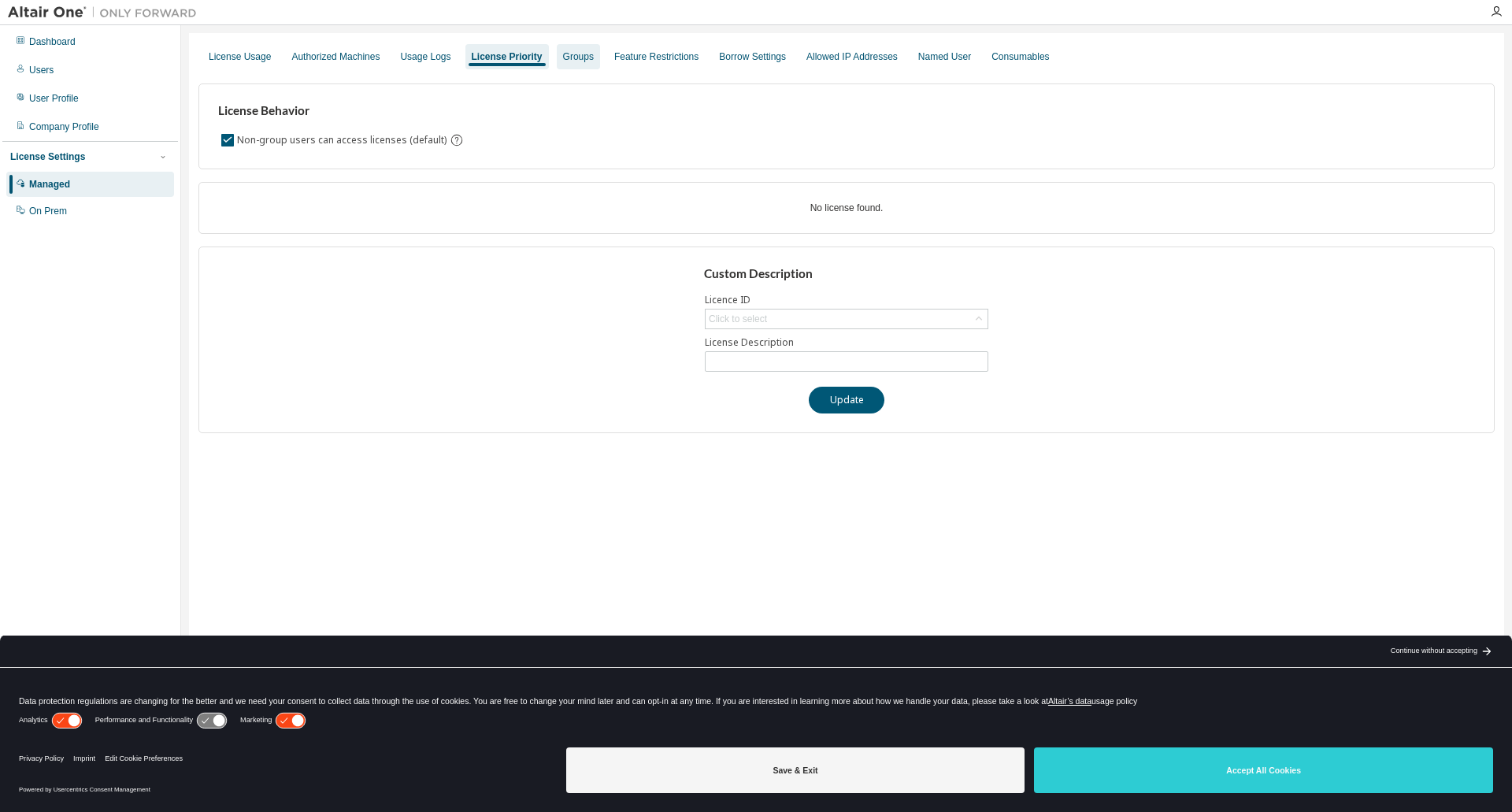
click at [566, 63] on div "Groups" at bounding box center [578, 57] width 43 height 25
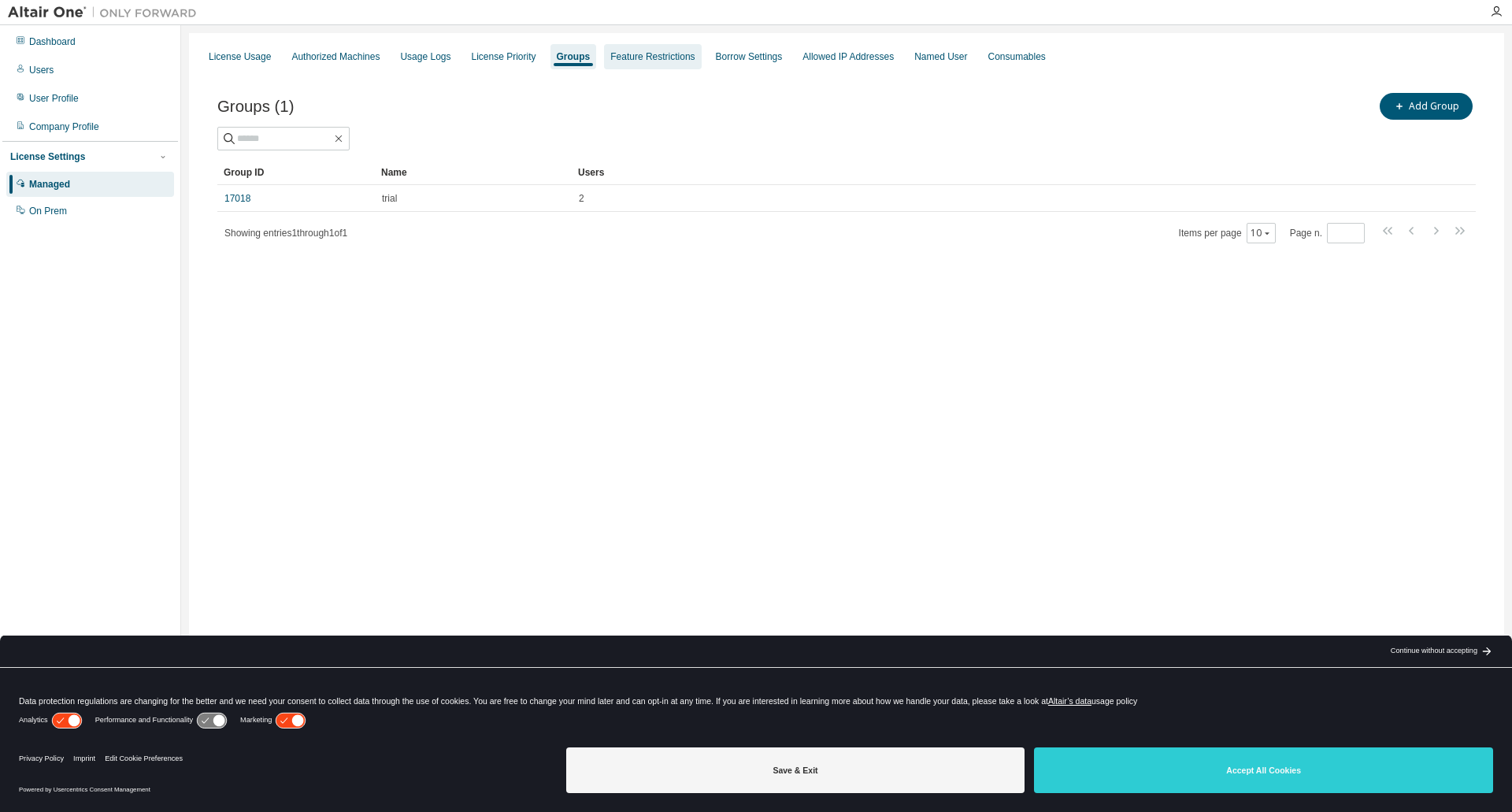
click at [653, 58] on div "Feature Restrictions" at bounding box center [652, 56] width 84 height 13
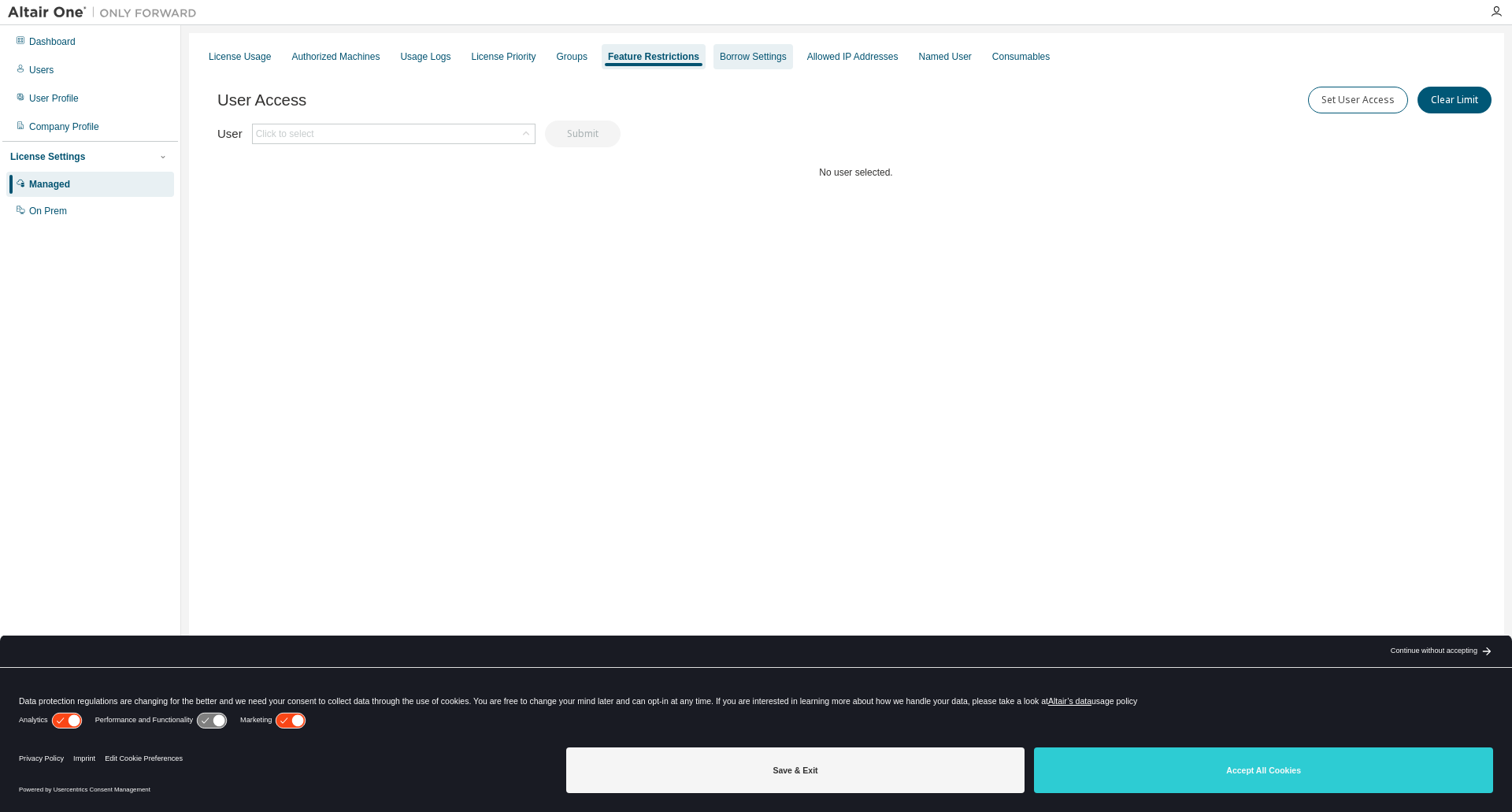
click at [743, 60] on div "Borrow Settings" at bounding box center [753, 56] width 67 height 13
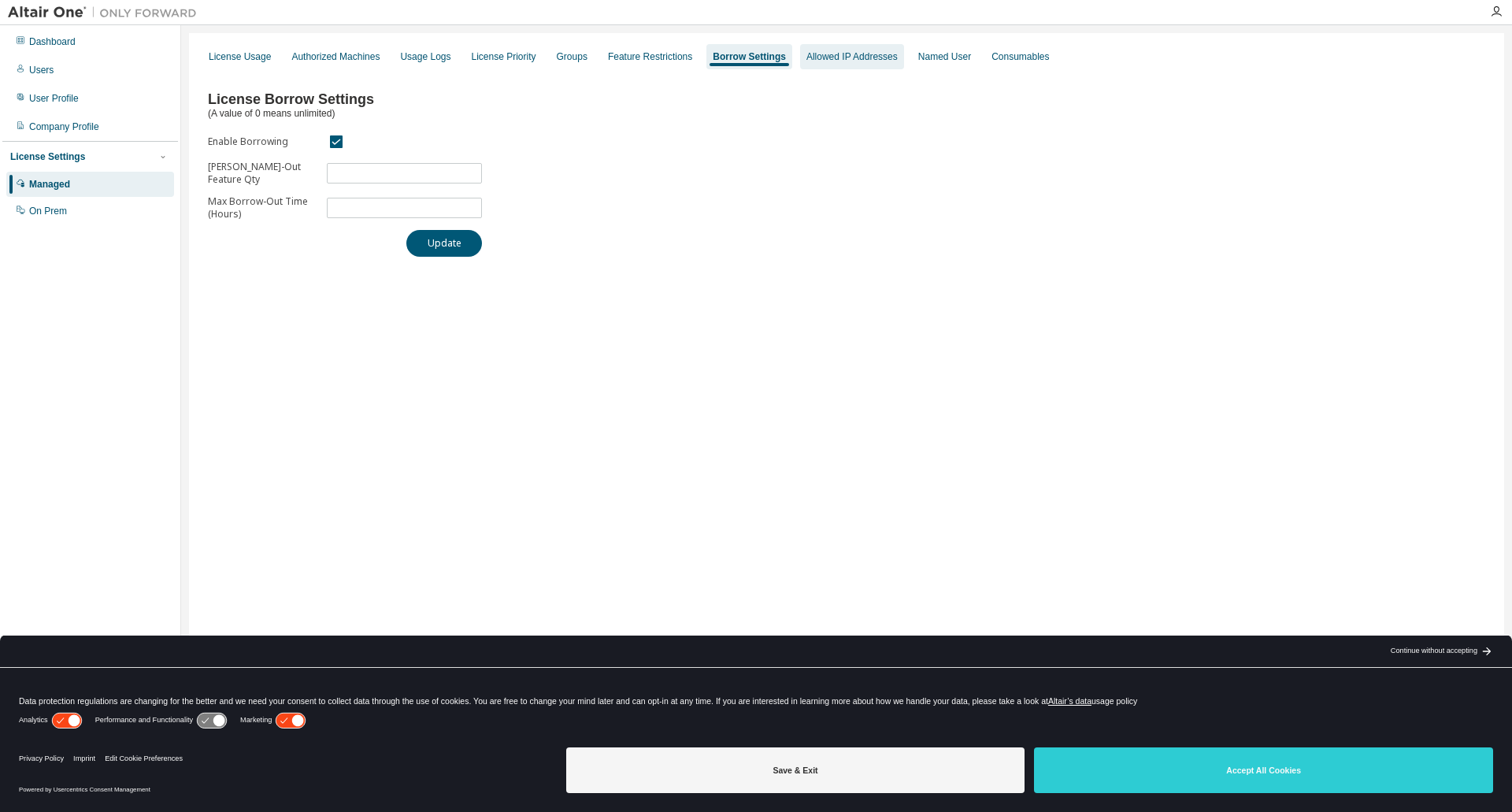
click at [827, 63] on div "Allowed IP Addresses" at bounding box center [852, 57] width 104 height 25
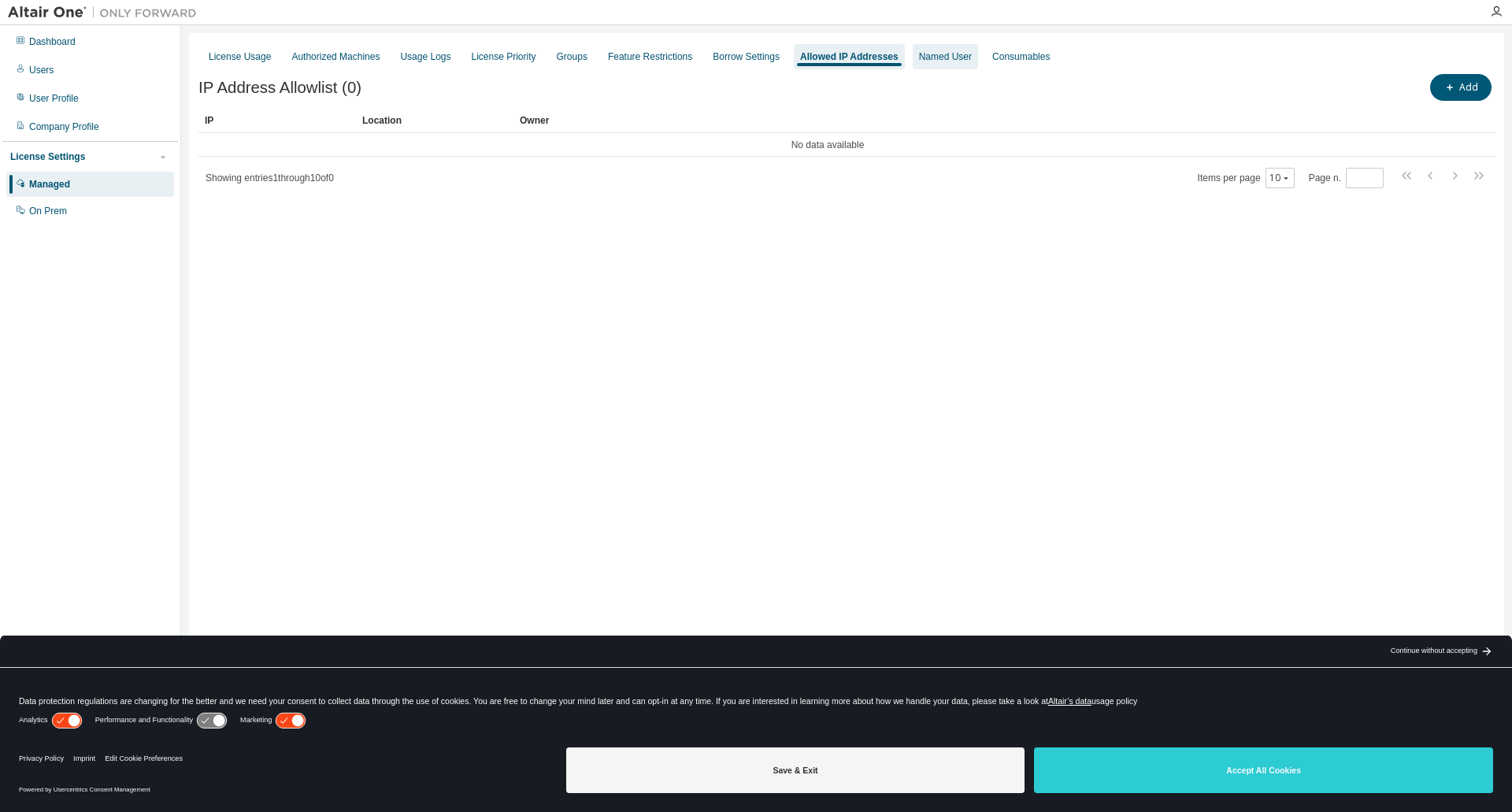
click at [920, 64] on div "Named User" at bounding box center [945, 57] width 65 height 25
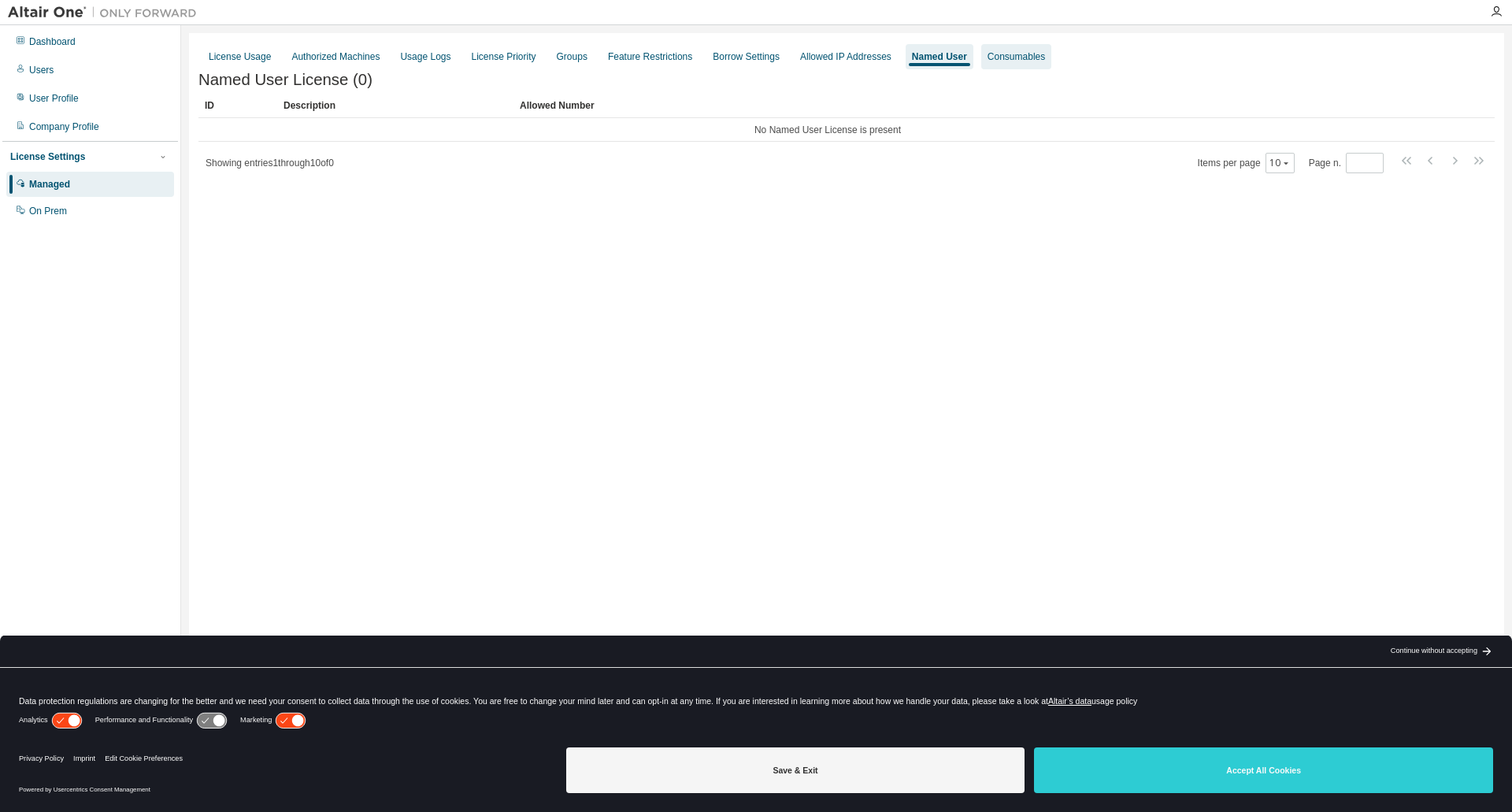
click at [993, 60] on div "Consumables" at bounding box center [1016, 56] width 58 height 13
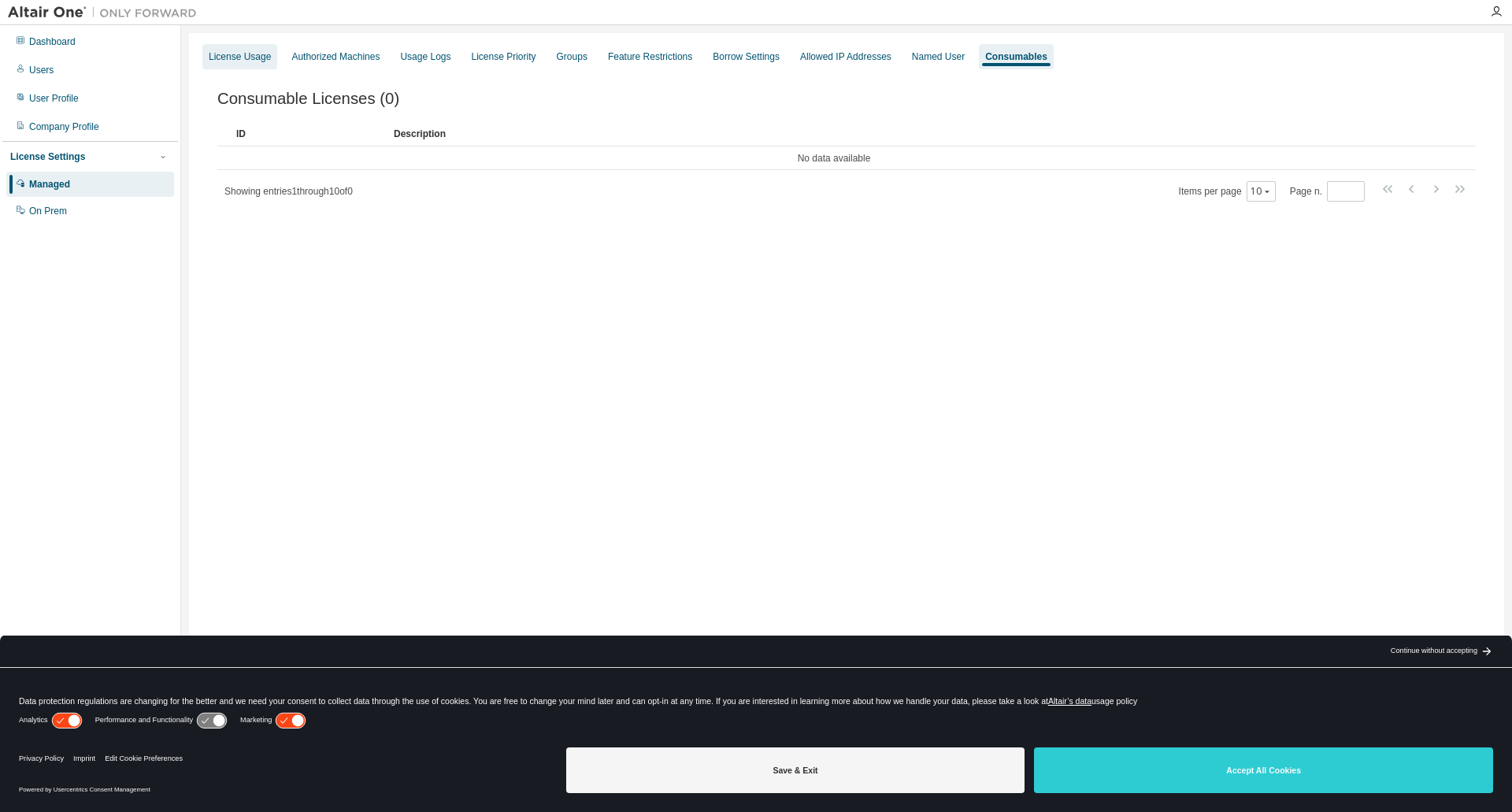
click at [240, 50] on div "License Usage" at bounding box center [240, 57] width 75 height 25
